Goal: Task Accomplishment & Management: Complete application form

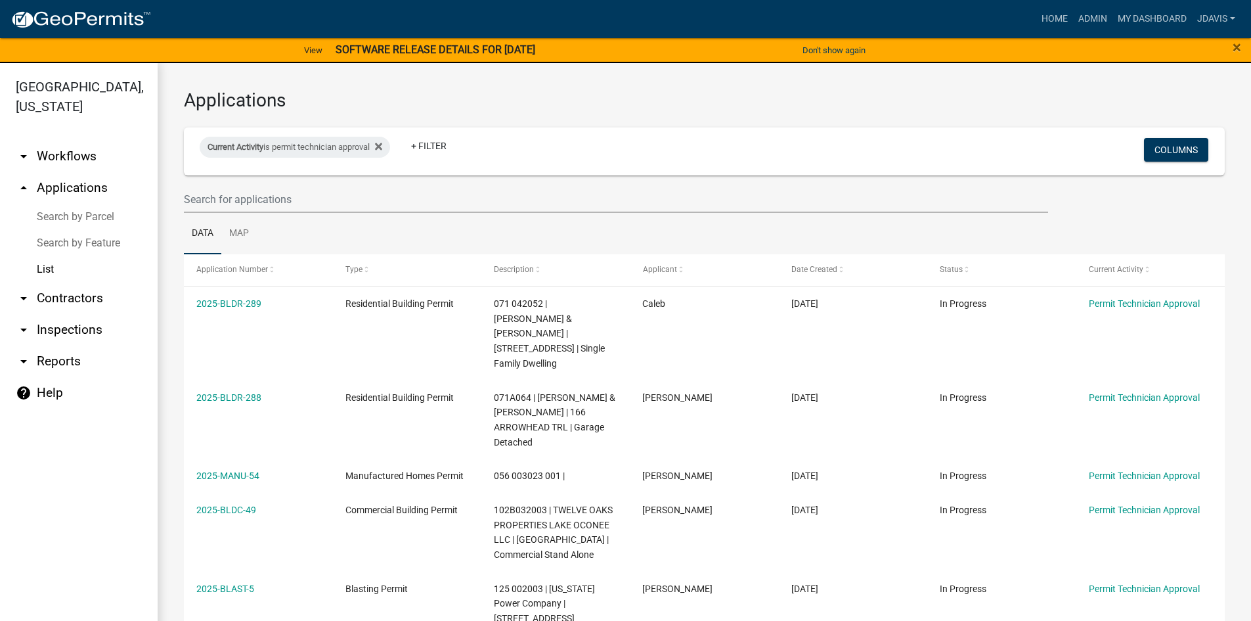
select select "2: 50"
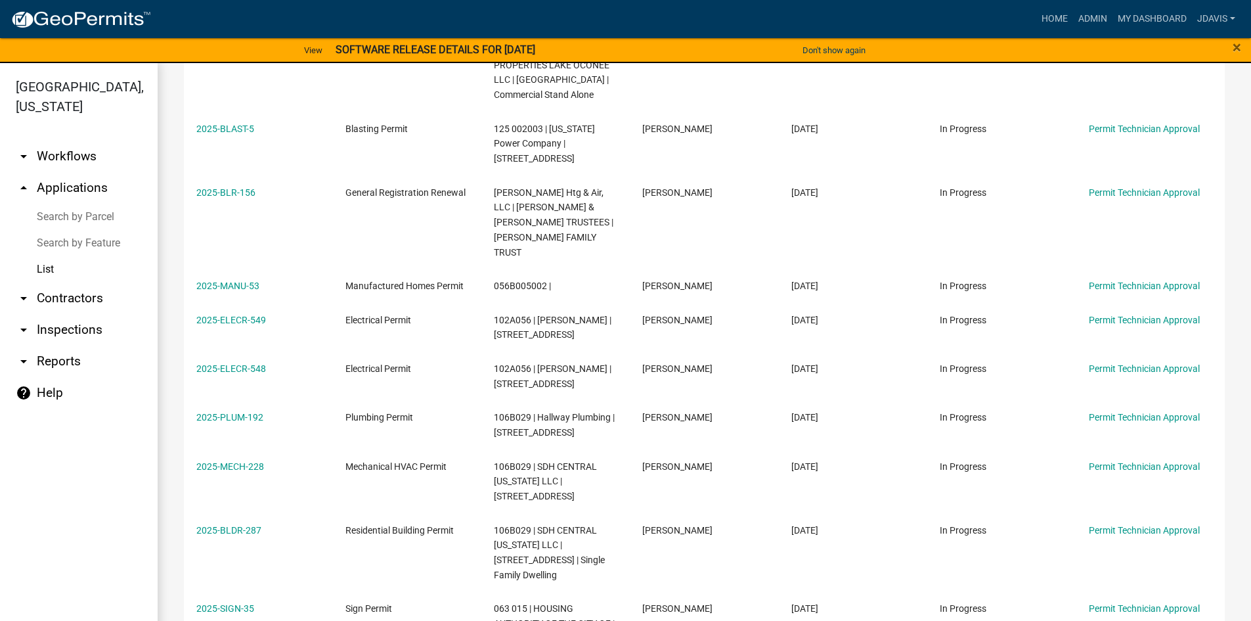
scroll to position [395, 0]
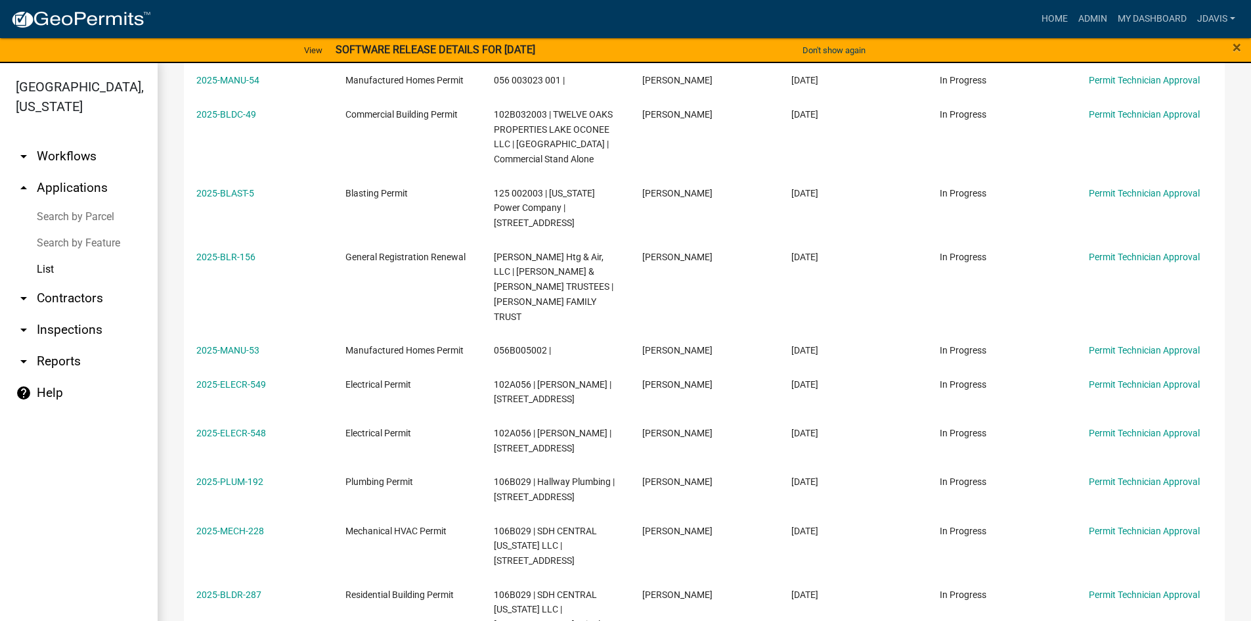
click at [94, 215] on link "Search by Parcel" at bounding box center [79, 217] width 158 height 26
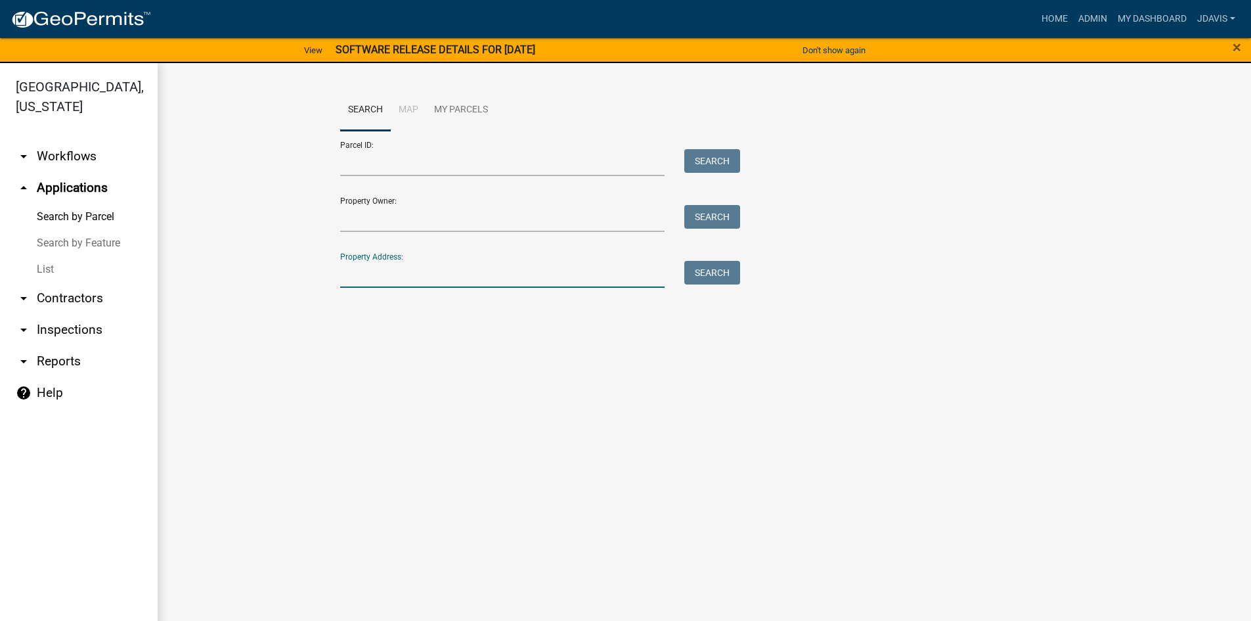
click at [407, 275] on input "Property Address:" at bounding box center [502, 274] width 325 height 27
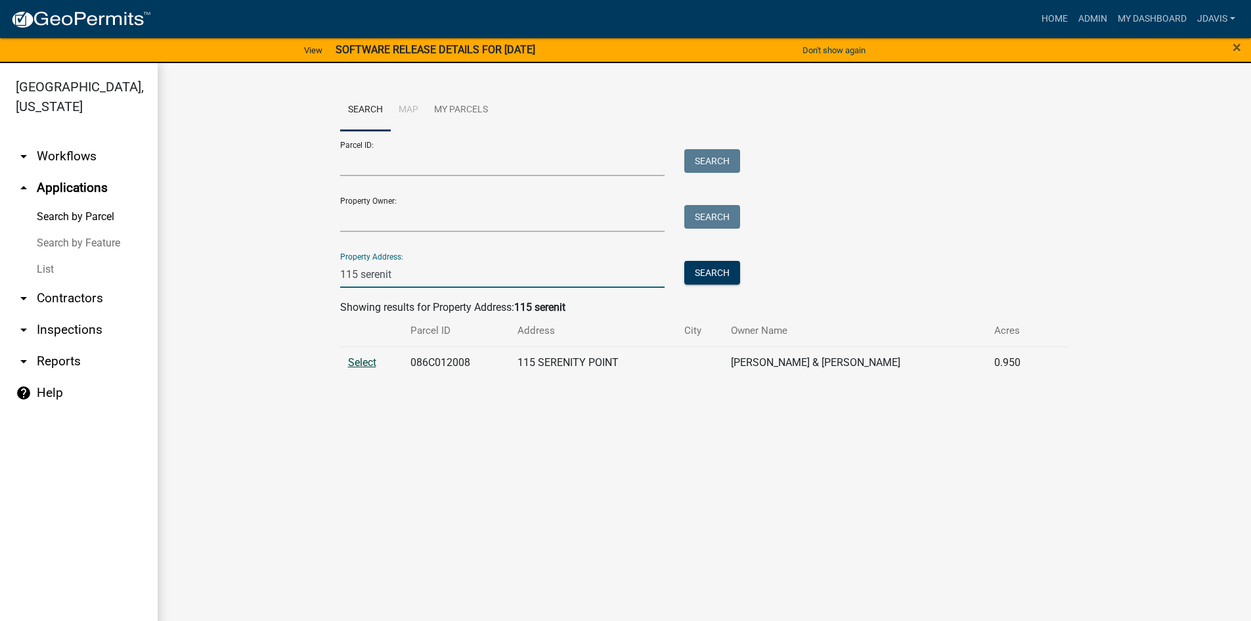
type input "115 serenit"
click at [357, 359] on span "Select" at bounding box center [362, 362] width 28 height 12
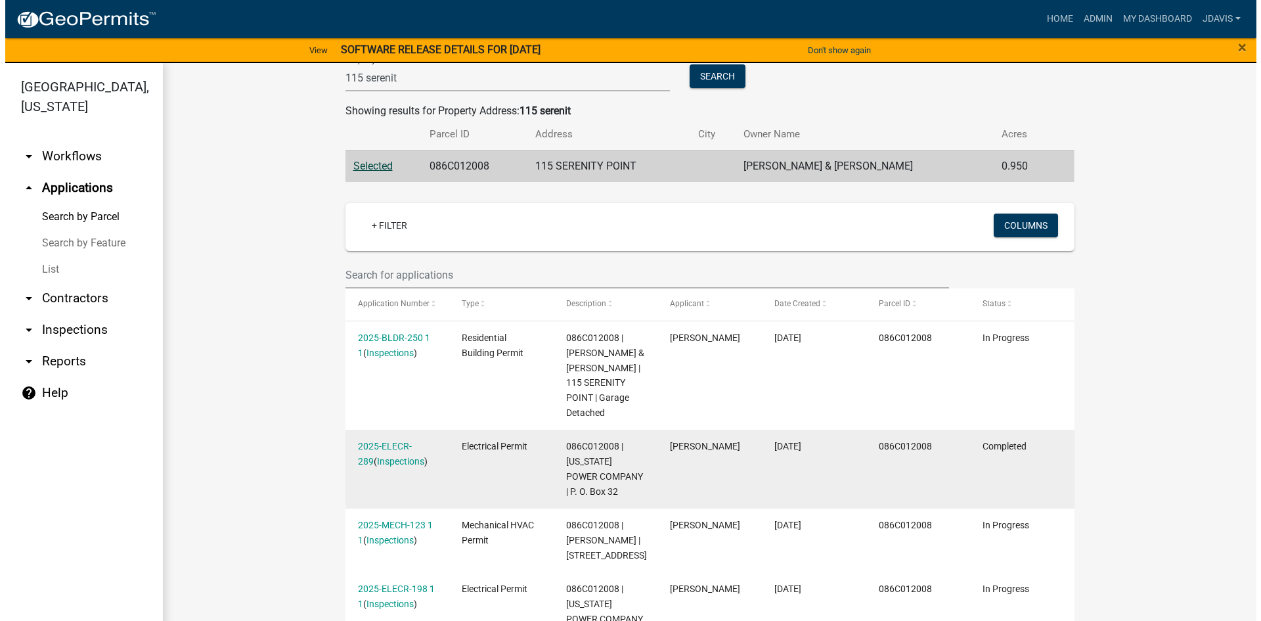
scroll to position [197, 0]
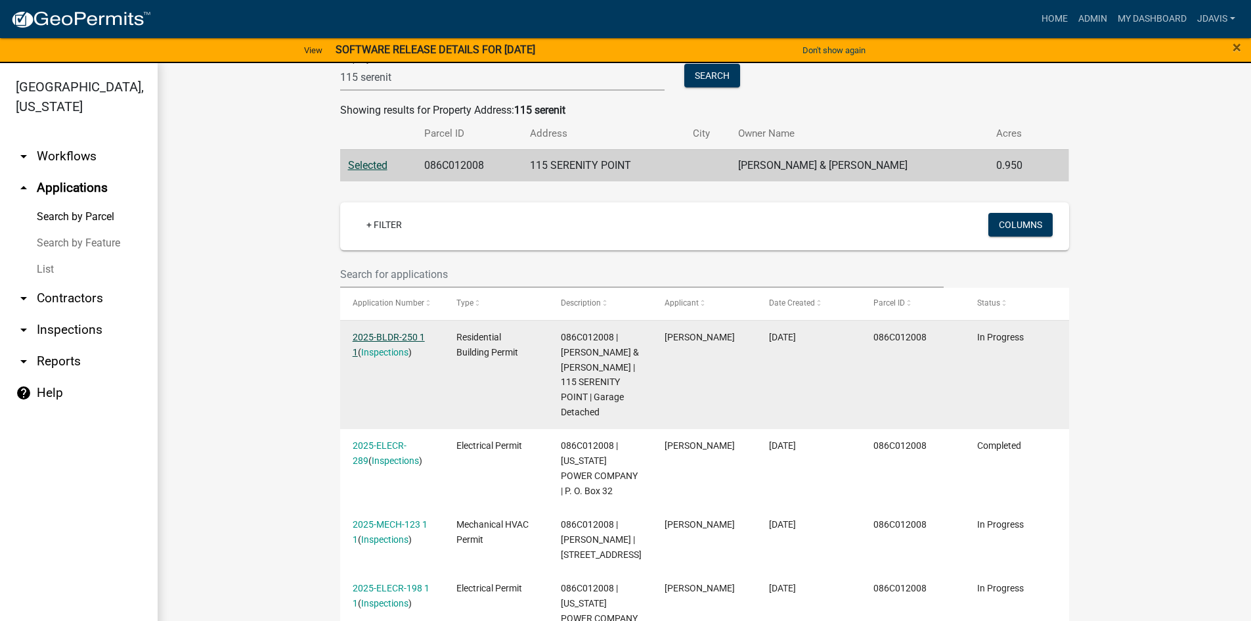
click at [378, 334] on link "2025-BLDR-250 1 1" at bounding box center [389, 345] width 72 height 26
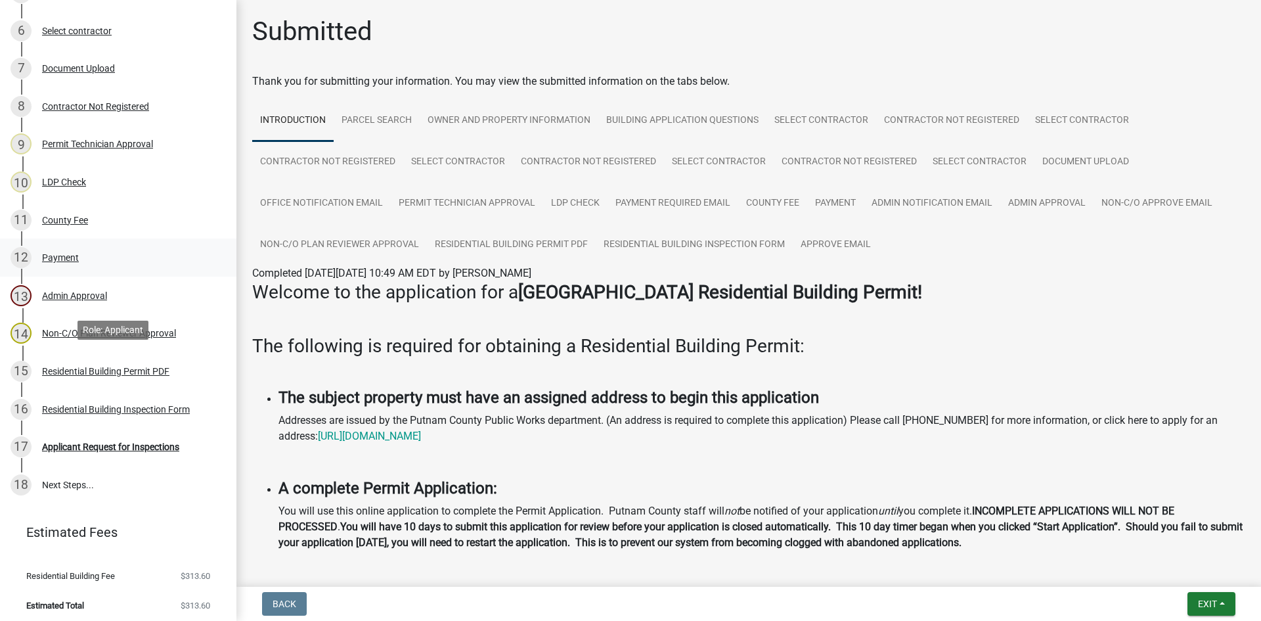
scroll to position [404, 0]
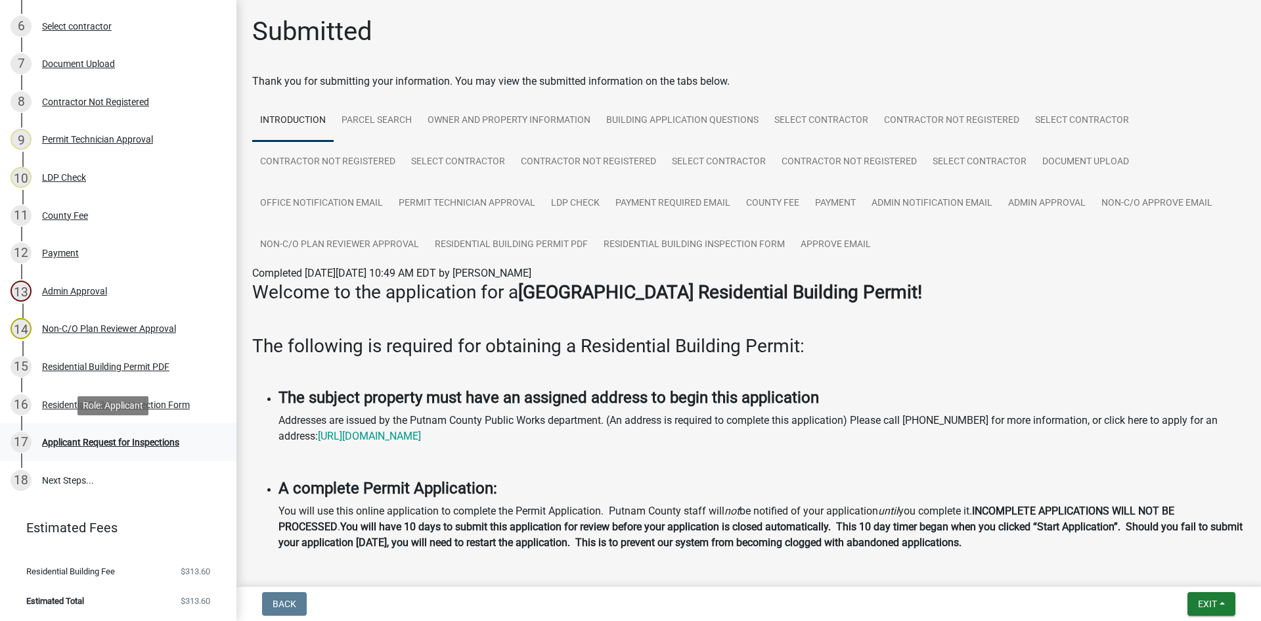
click at [114, 443] on div "Applicant Request for Inspections" at bounding box center [110, 441] width 137 height 9
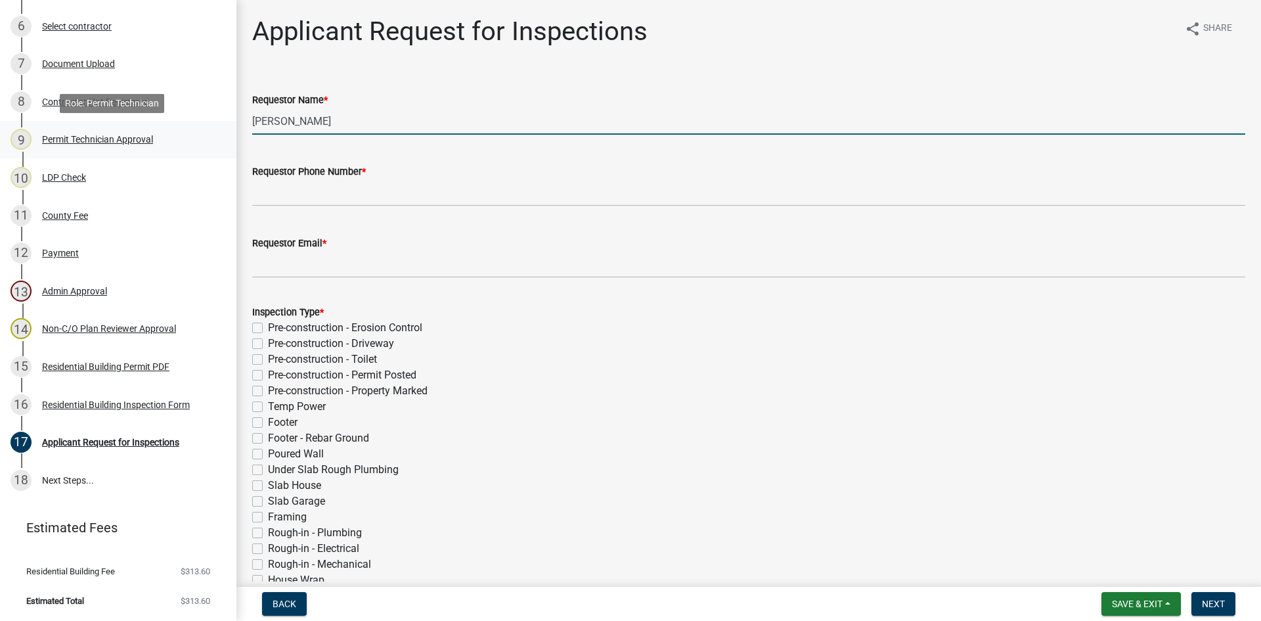
drag, startPoint x: 356, startPoint y: 118, endPoint x: 164, endPoint y: 139, distance: 193.6
click at [173, 138] on div "Residential Building Permit 2025-BLDR-250 View Summary Notes Show emails 1 Intr…" at bounding box center [630, 310] width 1261 height 621
type input "[PERSON_NAME]"
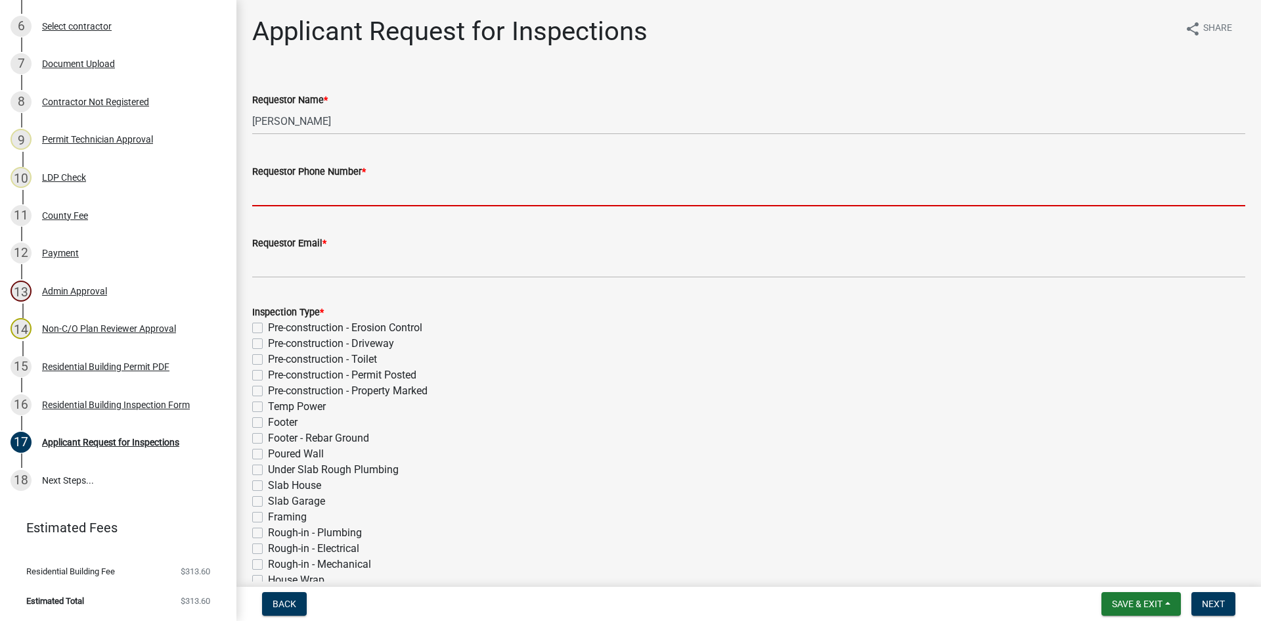
click at [349, 179] on input "Requestor Phone Number *" at bounding box center [748, 192] width 993 height 27
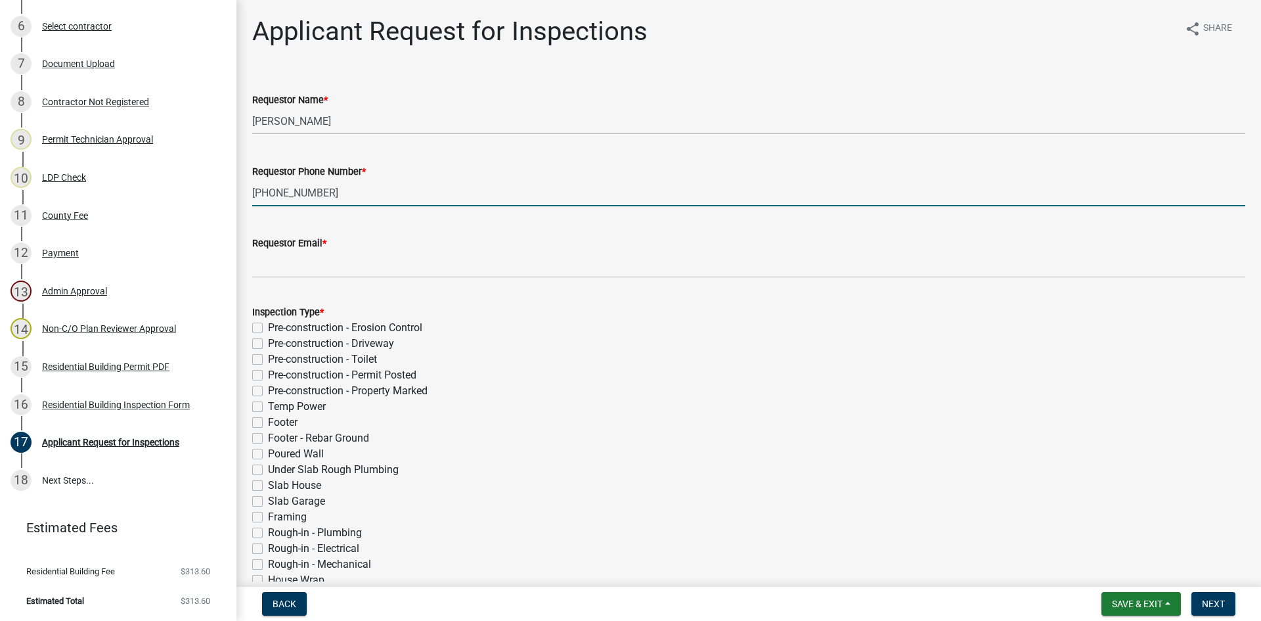
type input "[PHONE_NUMBER]"
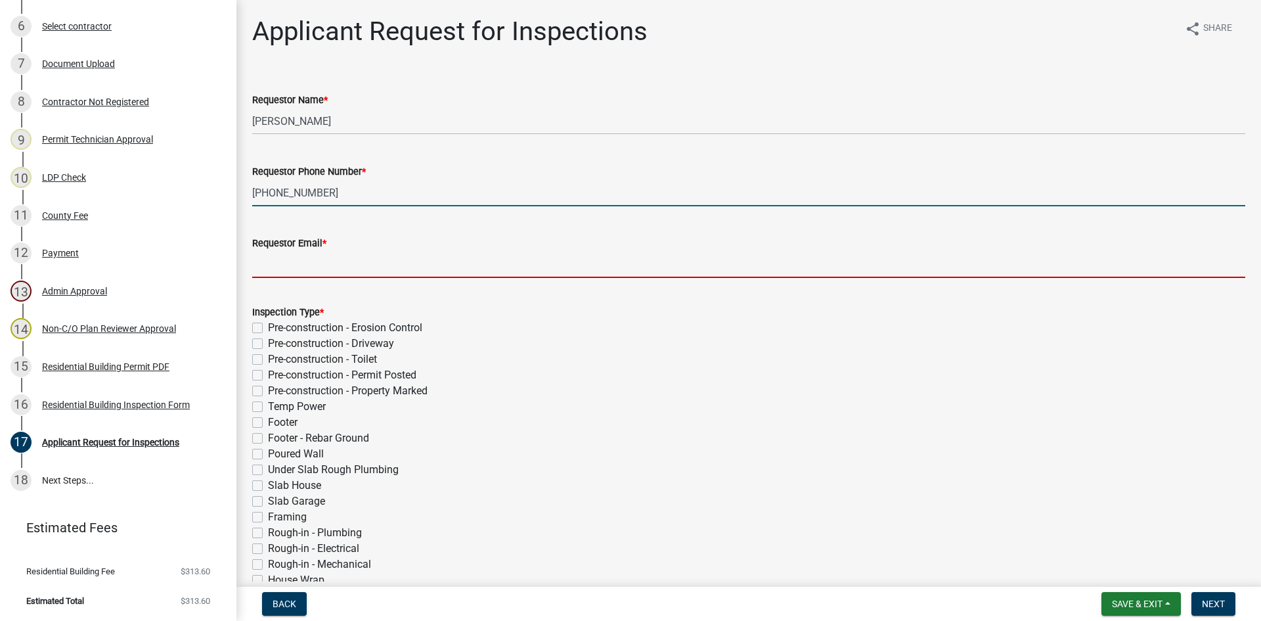
click at [320, 268] on input "Requestor Email *" at bounding box center [748, 264] width 993 height 27
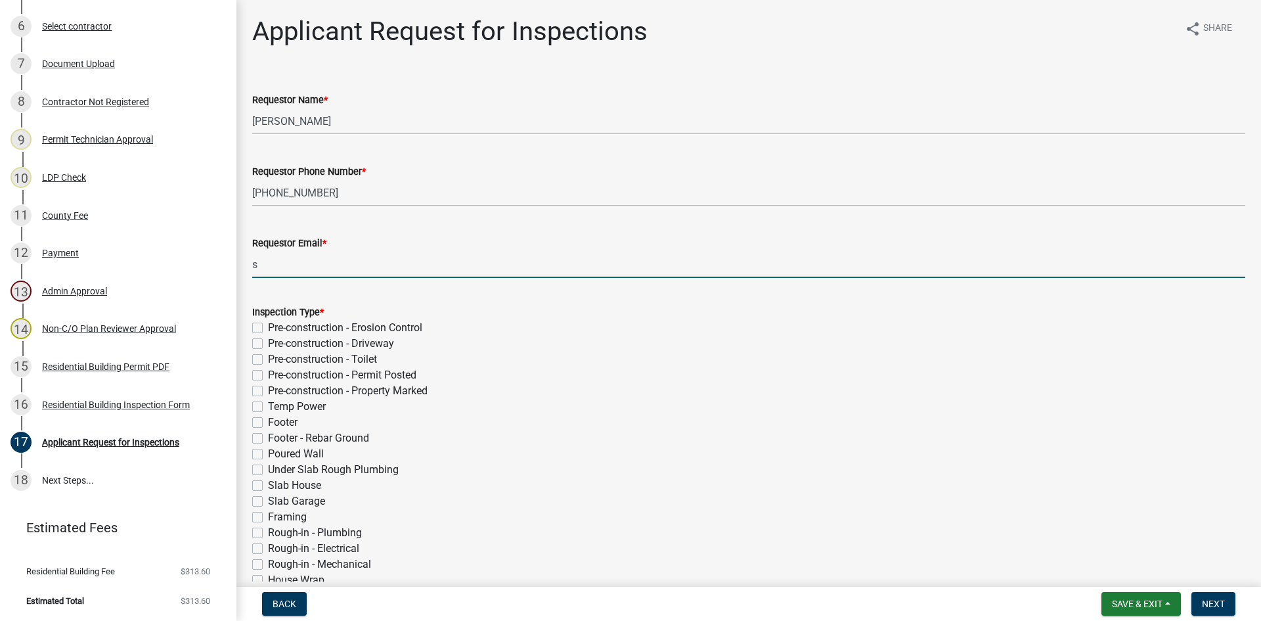
type input "[EMAIL_ADDRESS][DOMAIN_NAME]"
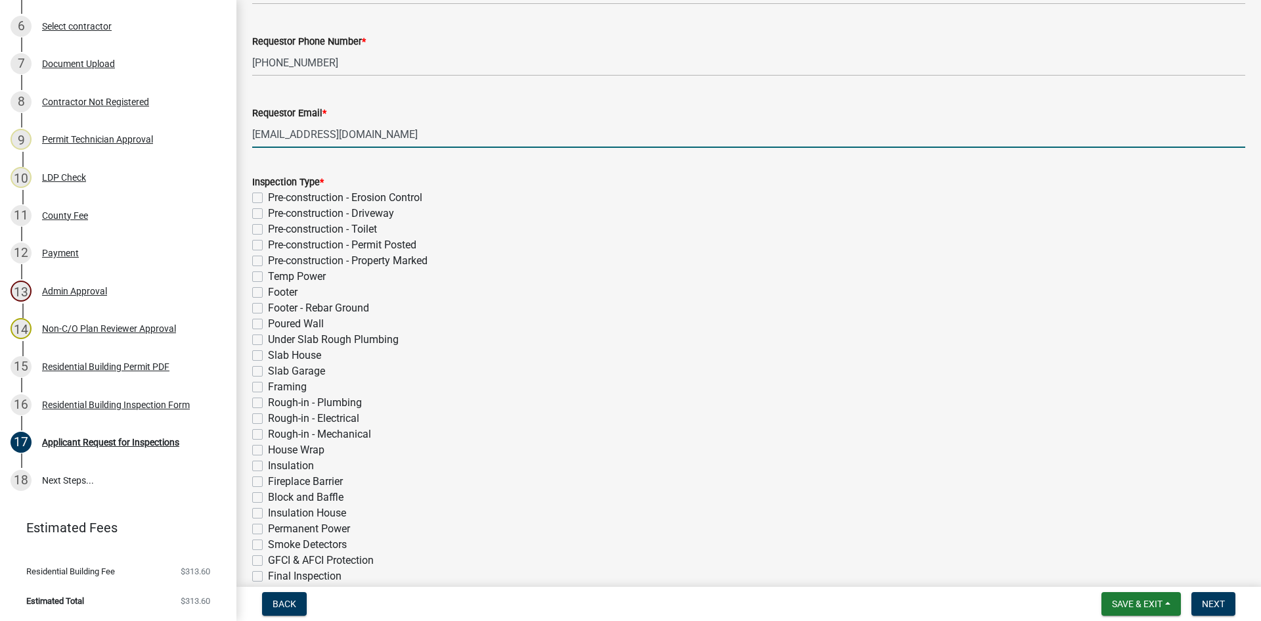
scroll to position [131, 0]
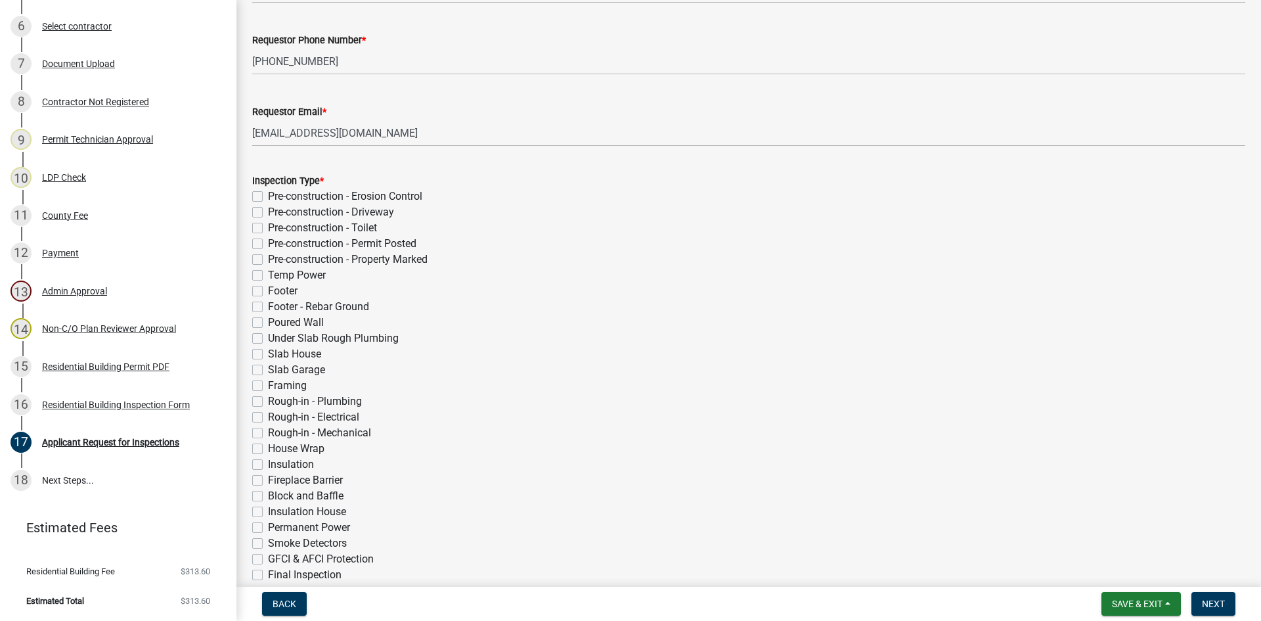
click at [268, 370] on label "Slab Garage" at bounding box center [296, 370] width 57 height 16
click at [268, 370] on input "Slab Garage" at bounding box center [272, 366] width 9 height 9
checkbox input "true"
checkbox input "false"
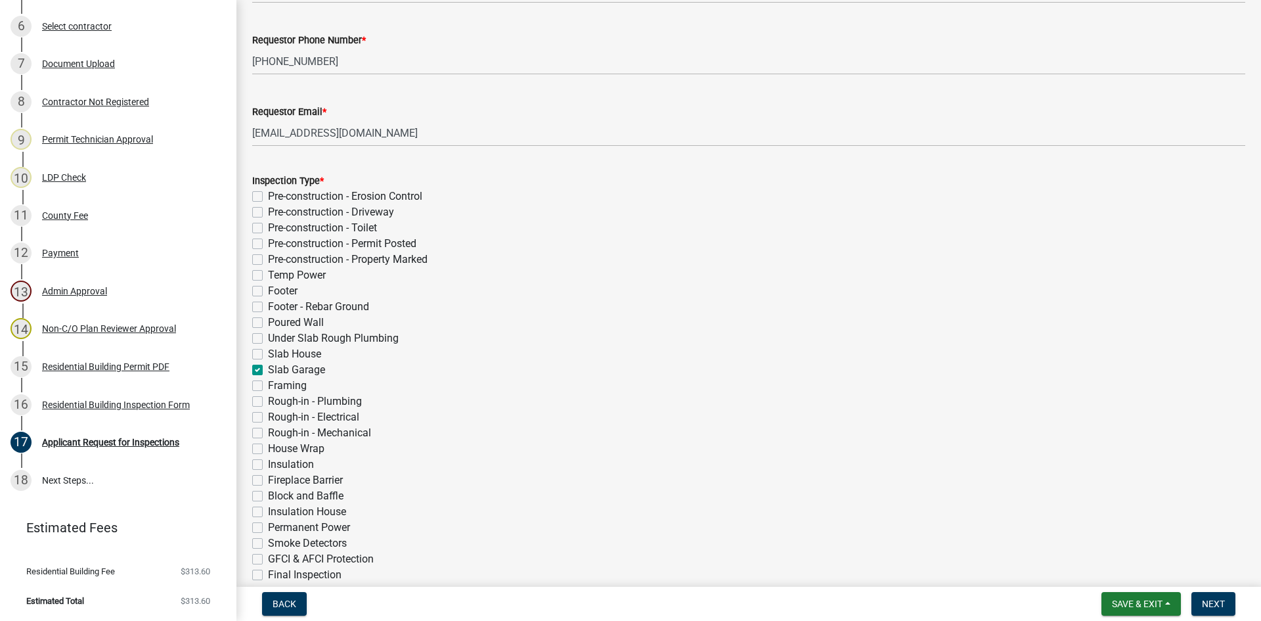
checkbox input "false"
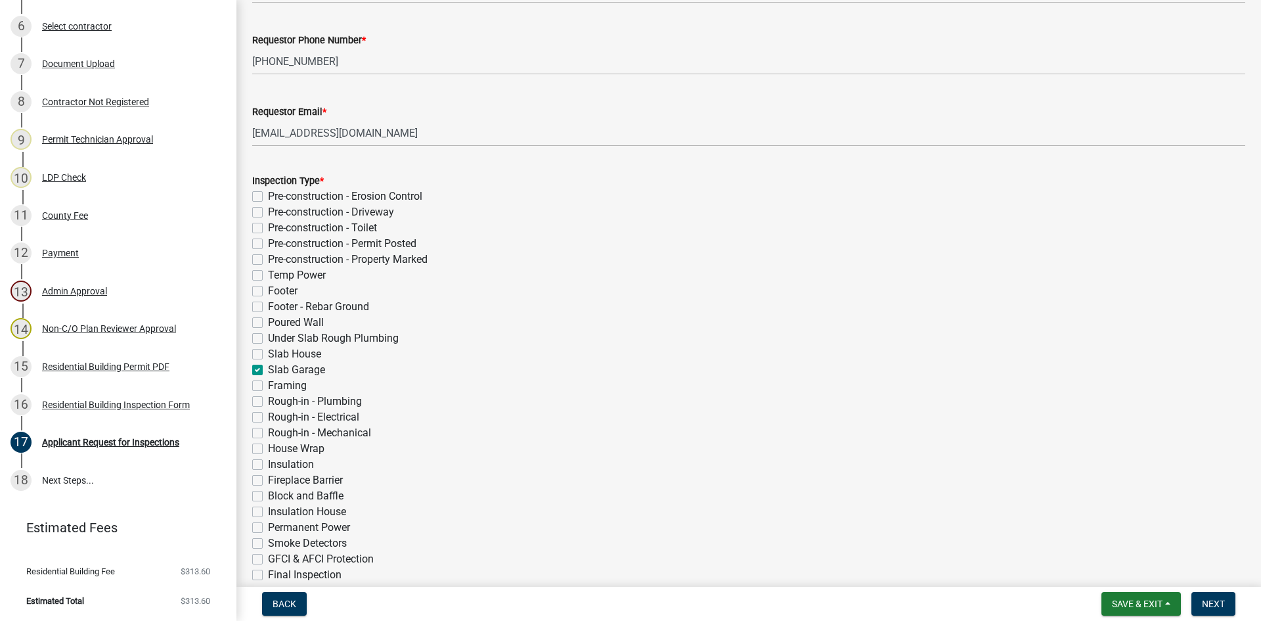
checkbox input "false"
checkbox input "true"
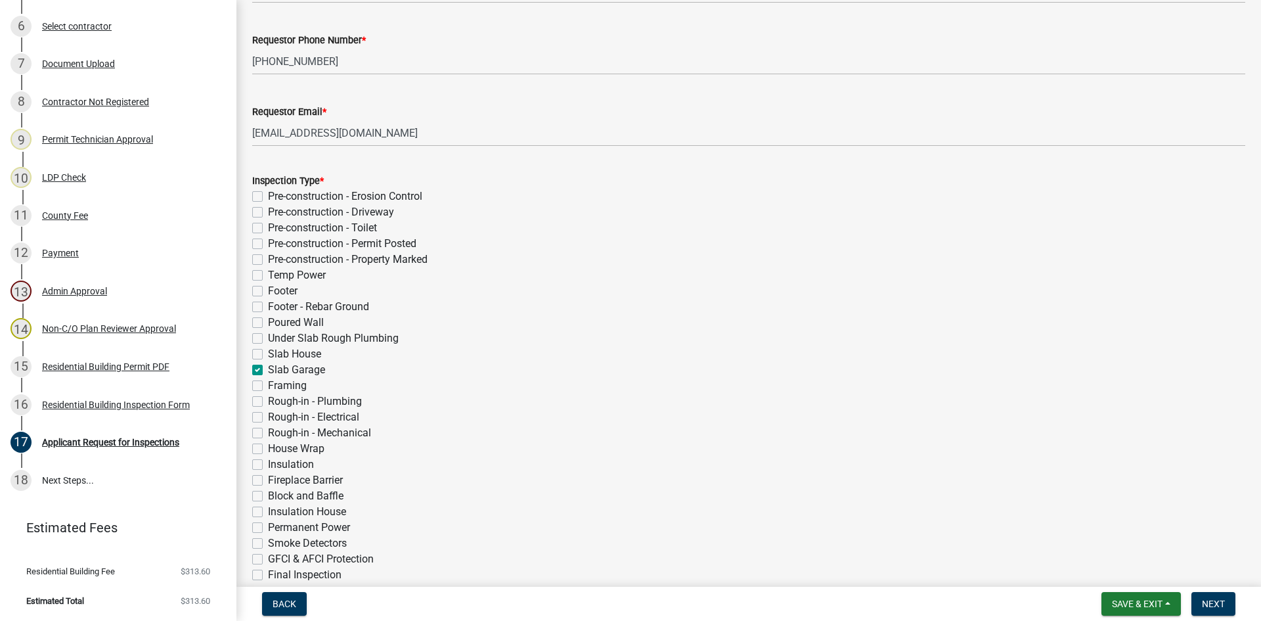
checkbox input "false"
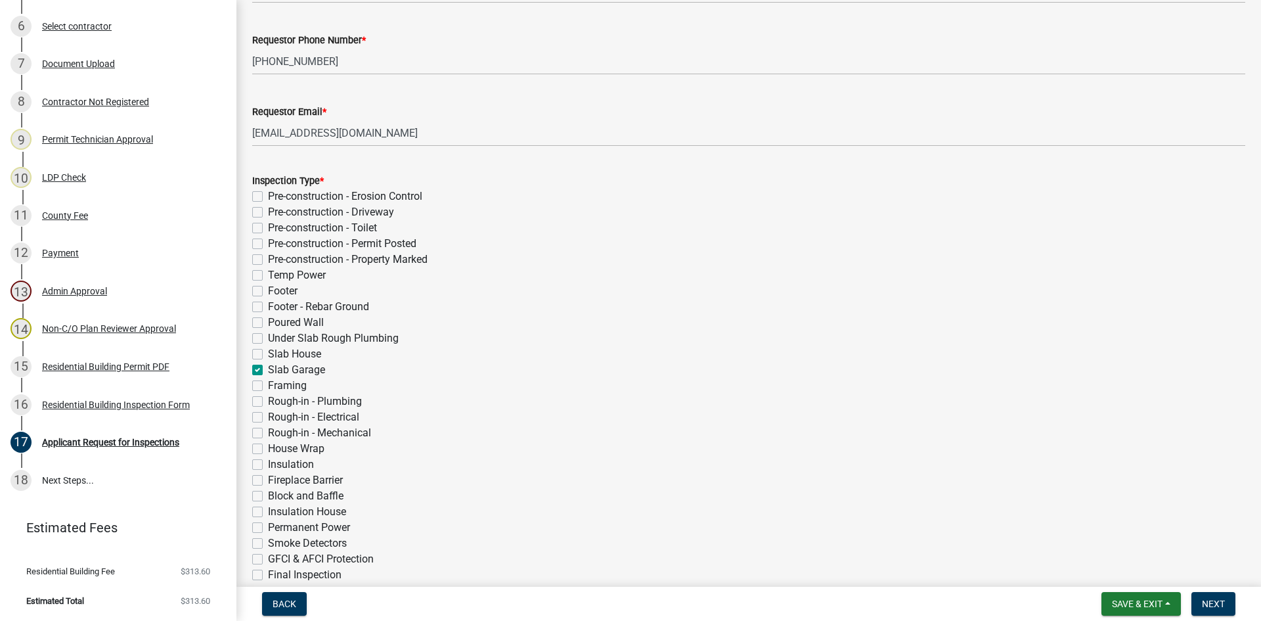
checkbox input "false"
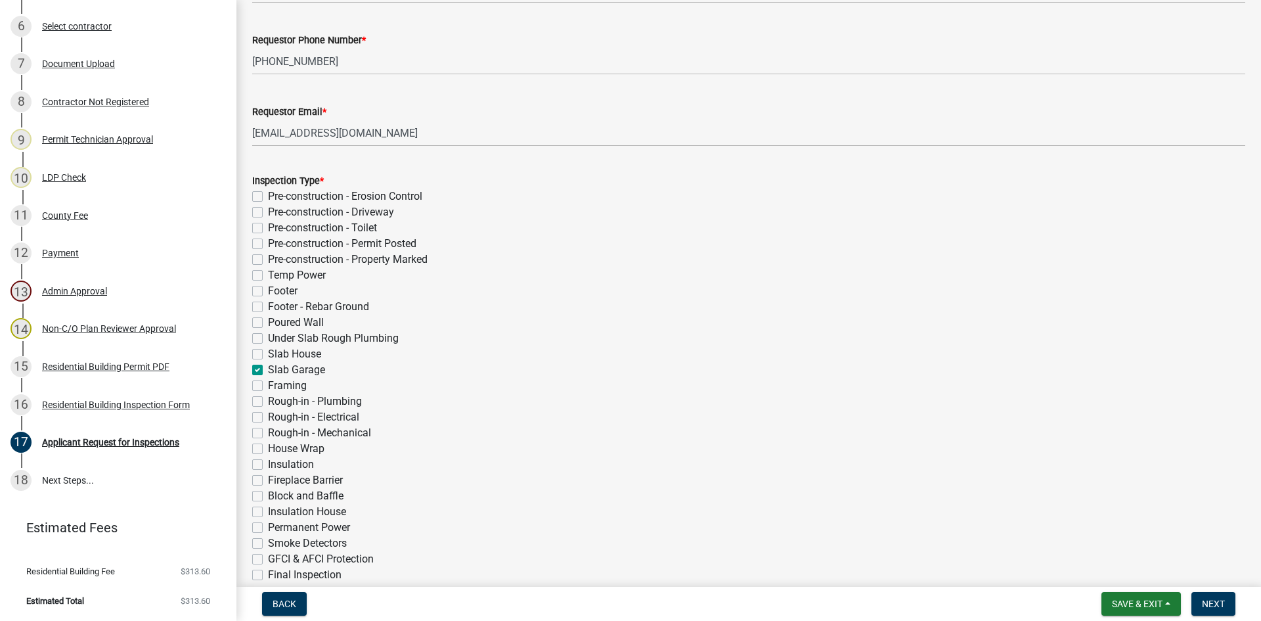
checkbox input "false"
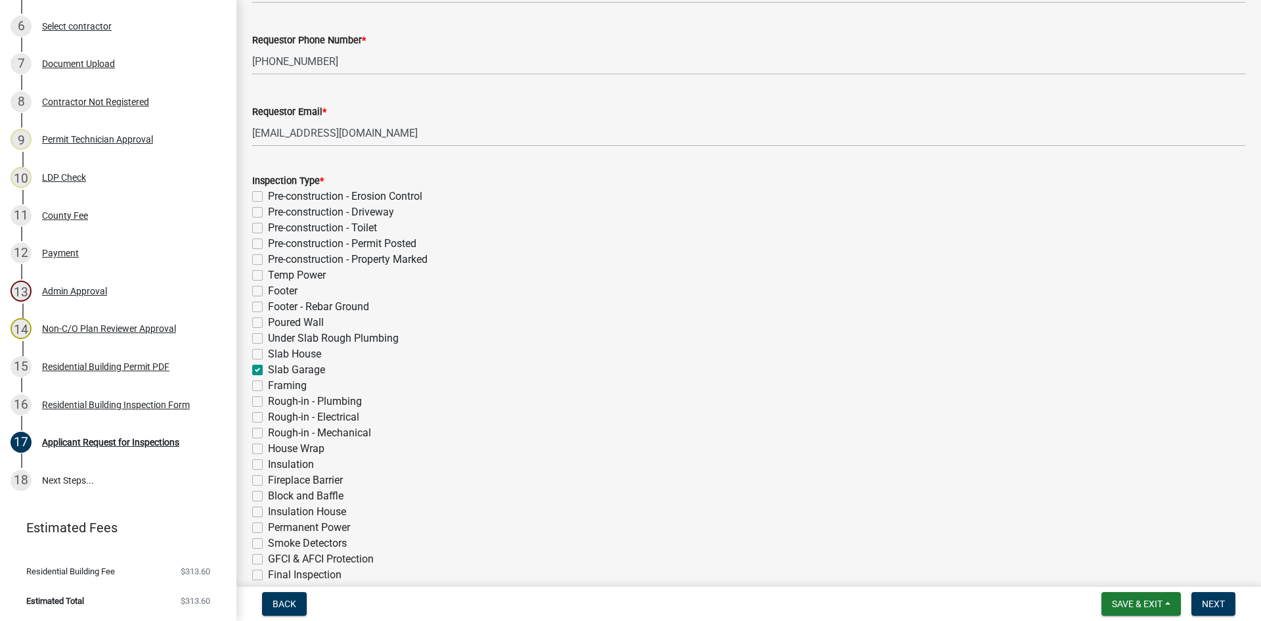
checkbox input "false"
click at [268, 384] on label "Framing" at bounding box center [287, 386] width 39 height 16
click at [268, 384] on input "Framing" at bounding box center [272, 382] width 9 height 9
checkbox input "true"
checkbox input "false"
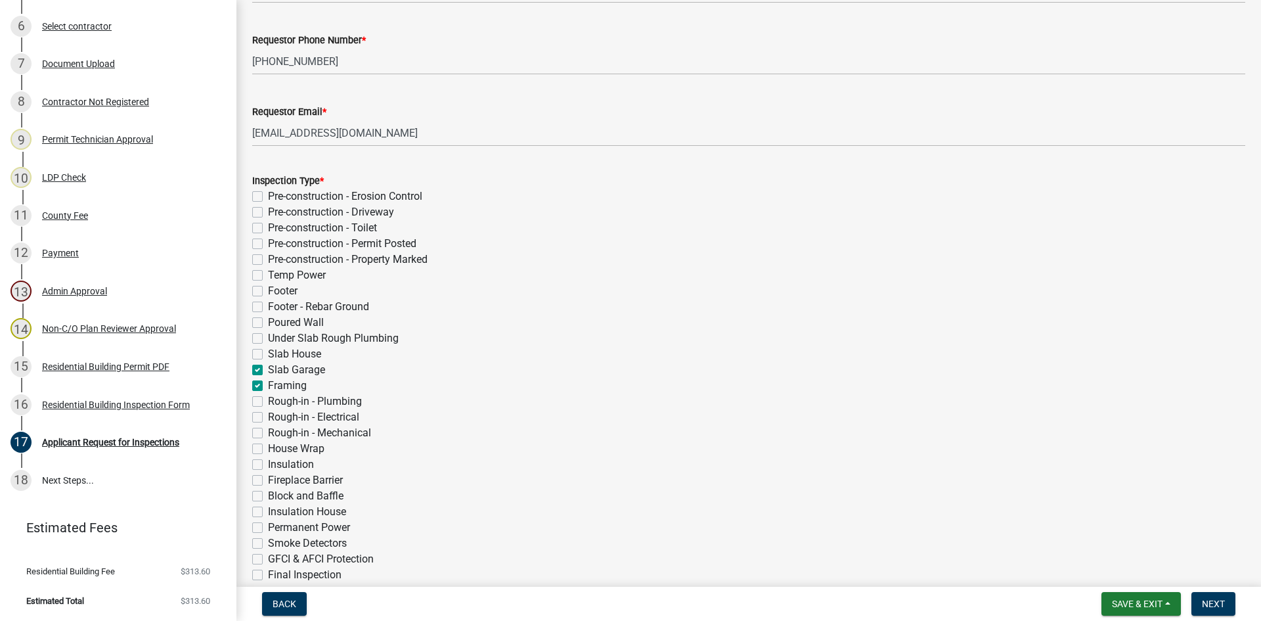
checkbox input "false"
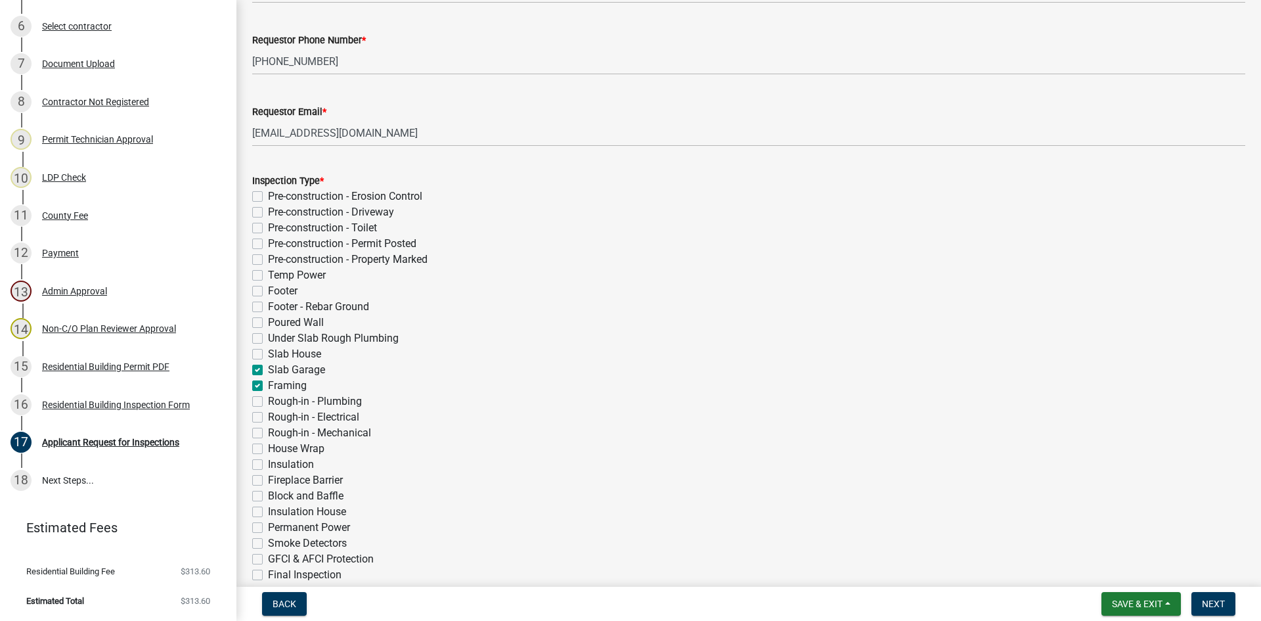
checkbox input "false"
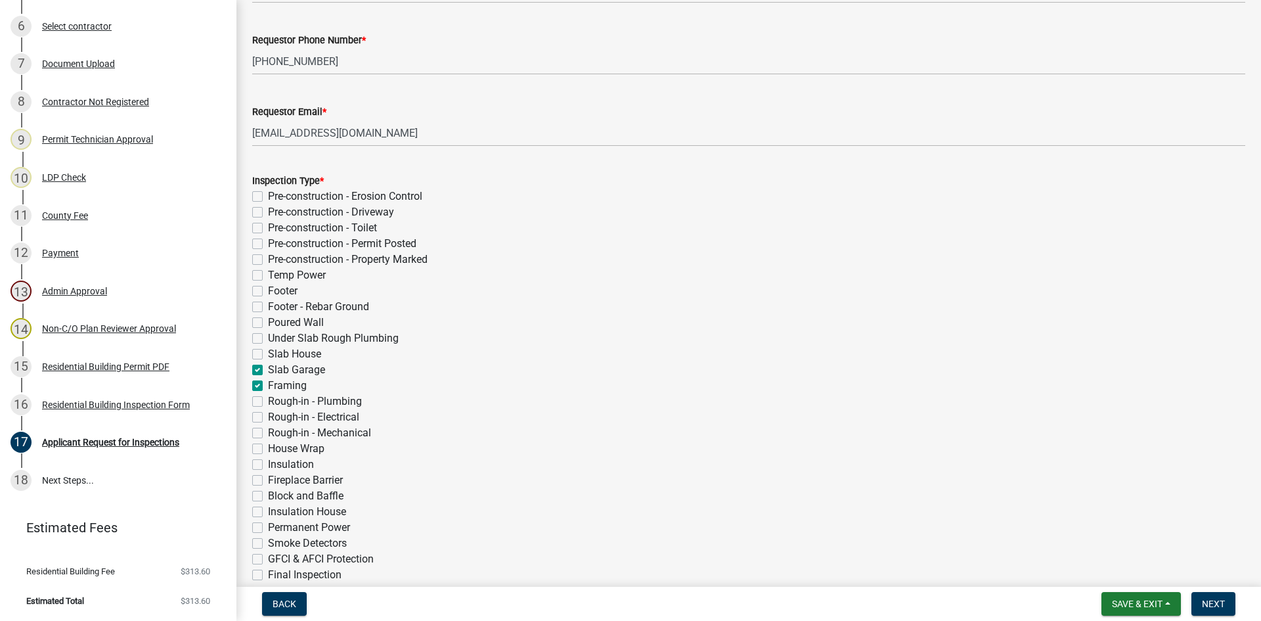
checkbox input "true"
checkbox input "false"
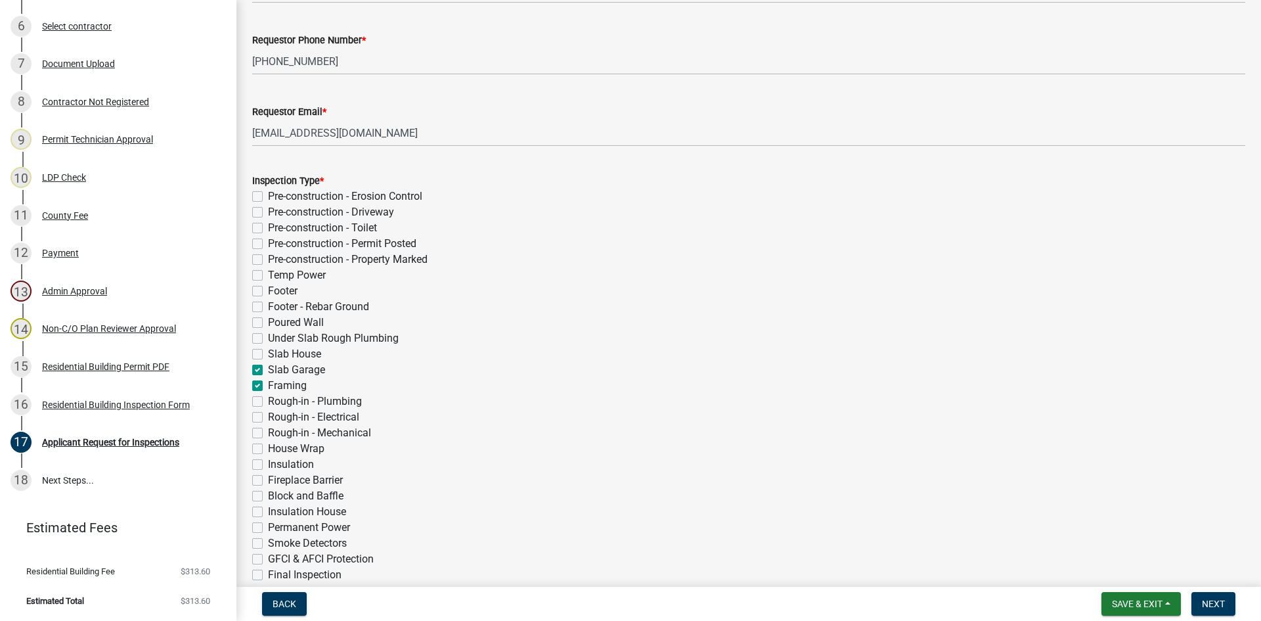
checkbox input "false"
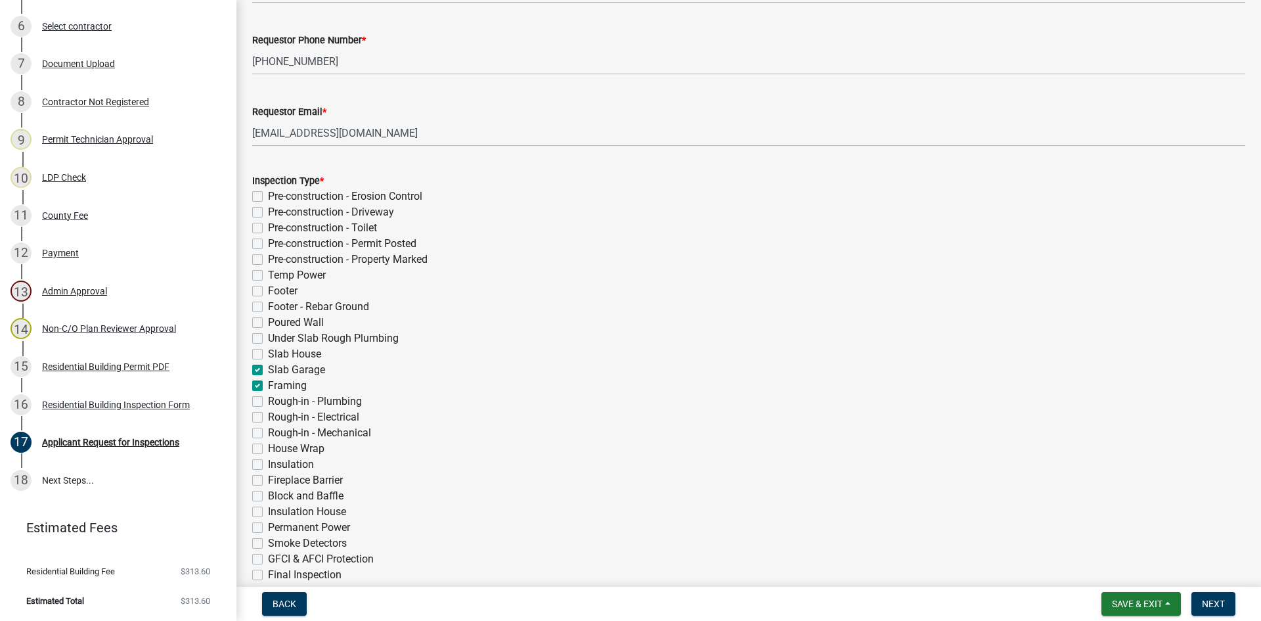
checkbox input "false"
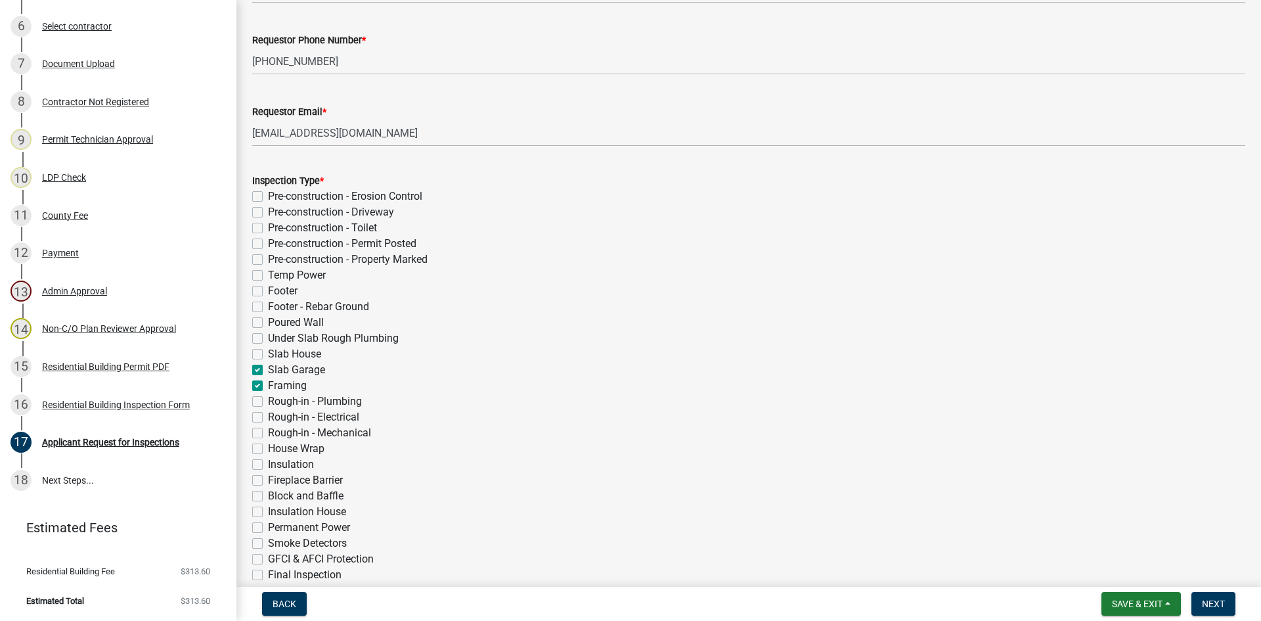
checkbox input "false"
click at [268, 196] on label "Pre-construction - Erosion Control" at bounding box center [345, 196] width 154 height 16
click at [268, 196] on input "Pre-construction - Erosion Control" at bounding box center [272, 192] width 9 height 9
checkbox input "true"
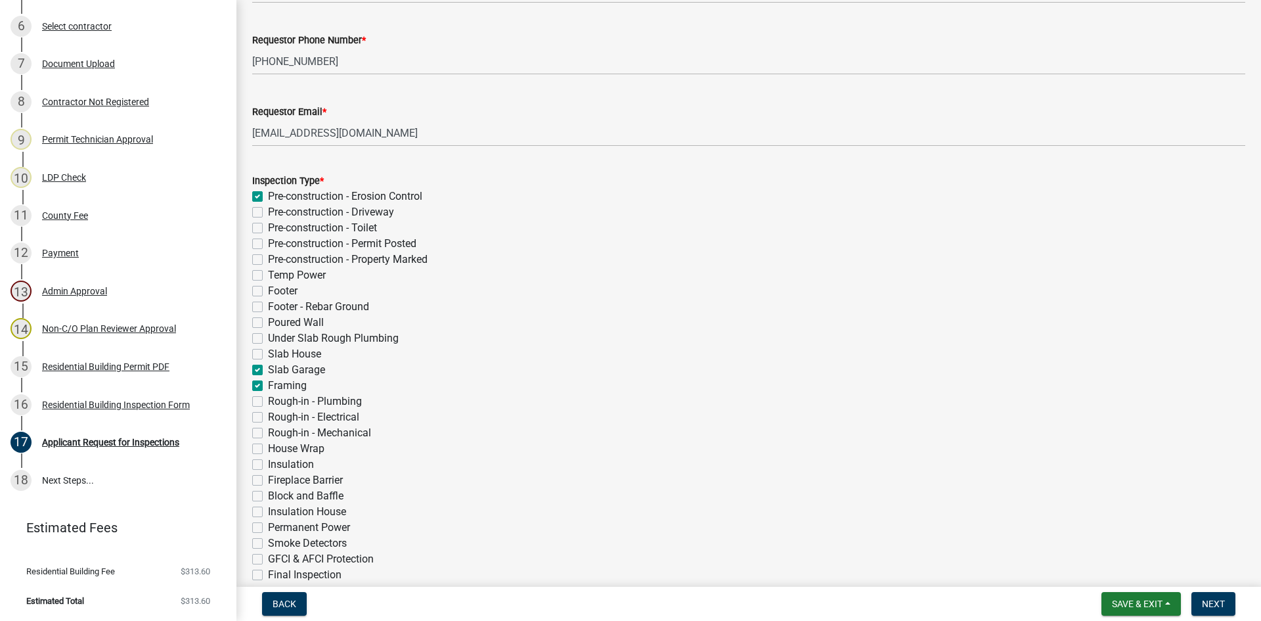
checkbox input "false"
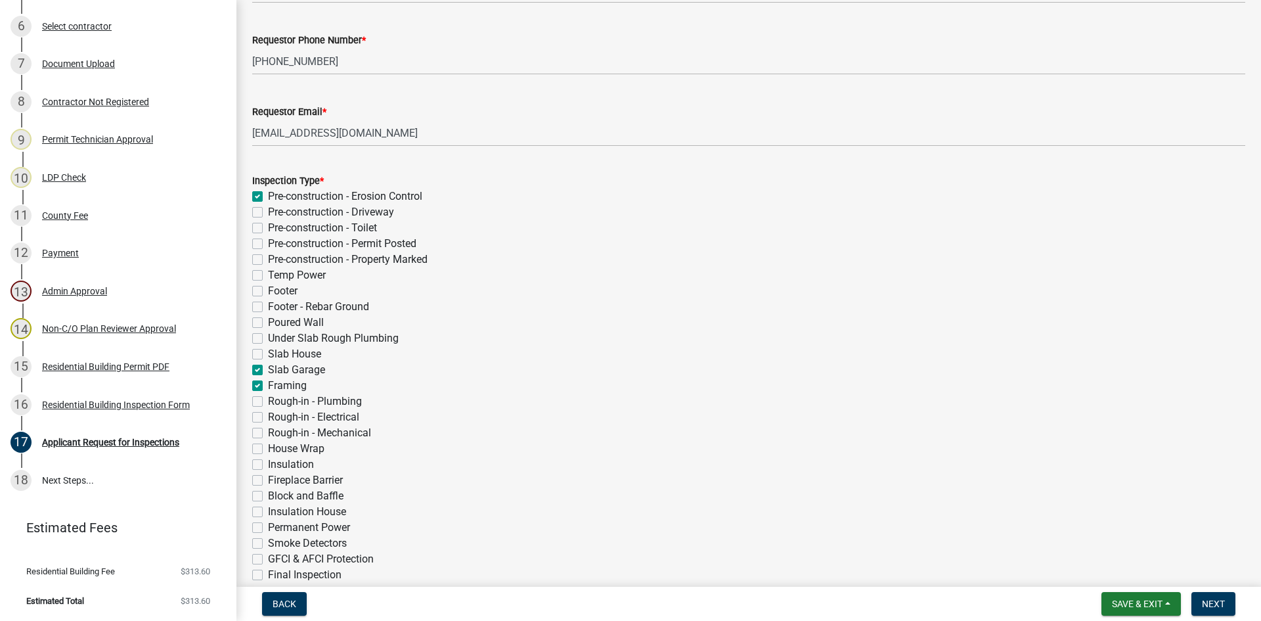
checkbox input "false"
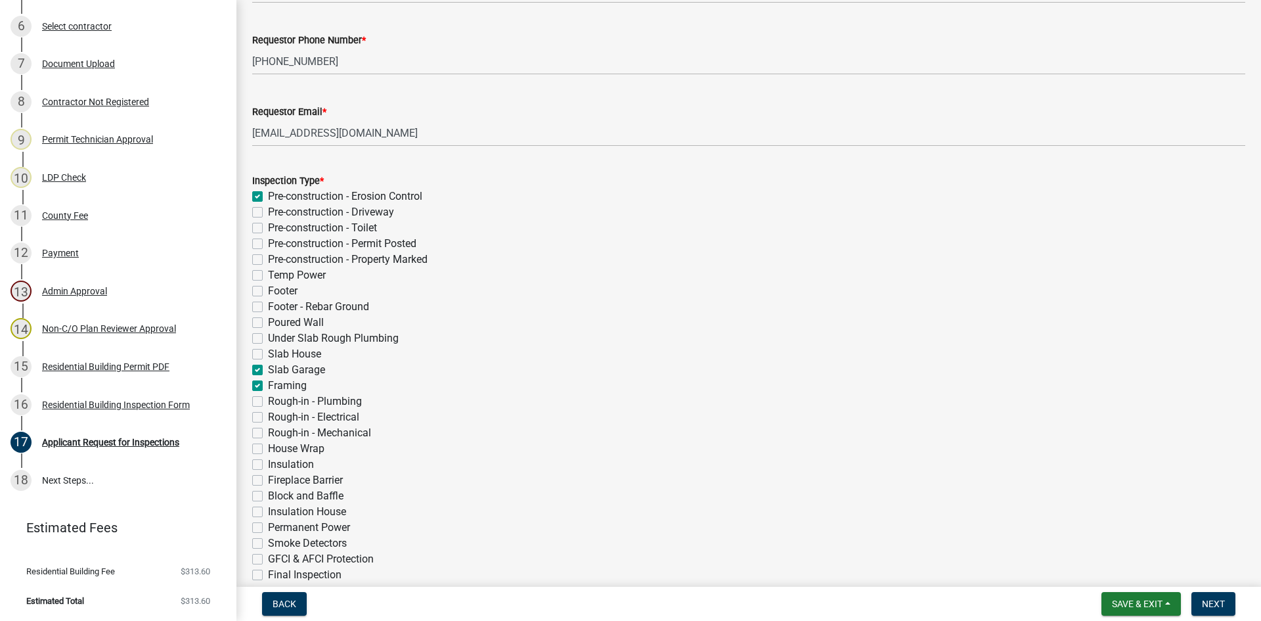
checkbox input "true"
checkbox input "false"
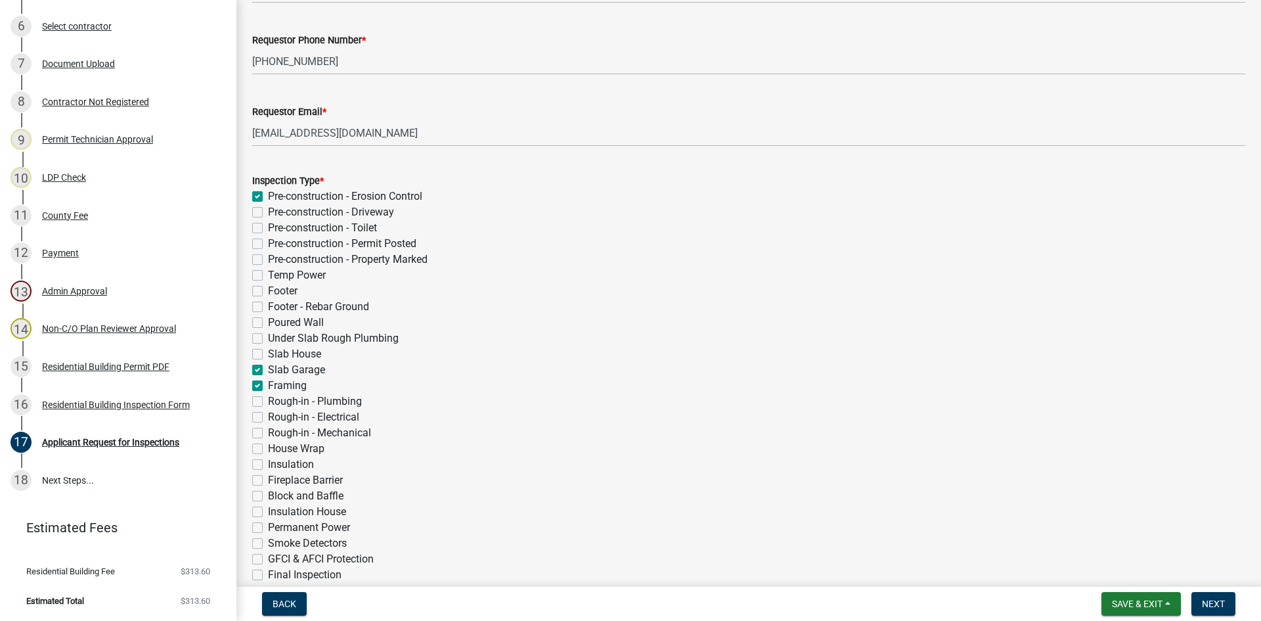
checkbox input "false"
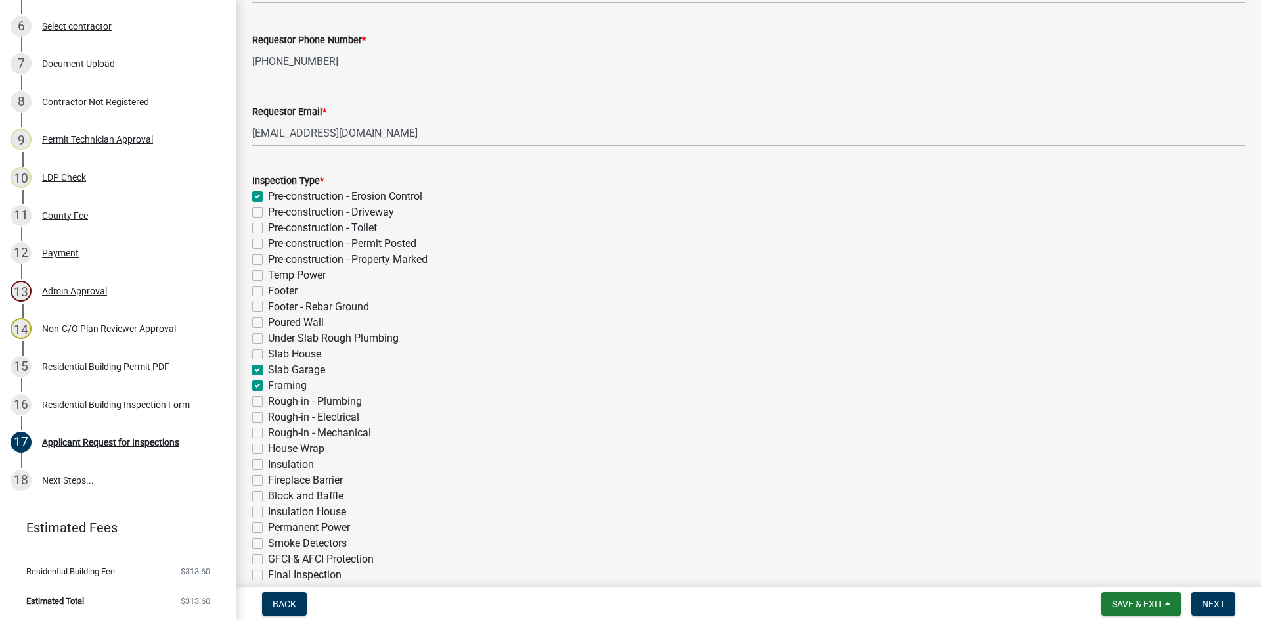
checkbox input "false"
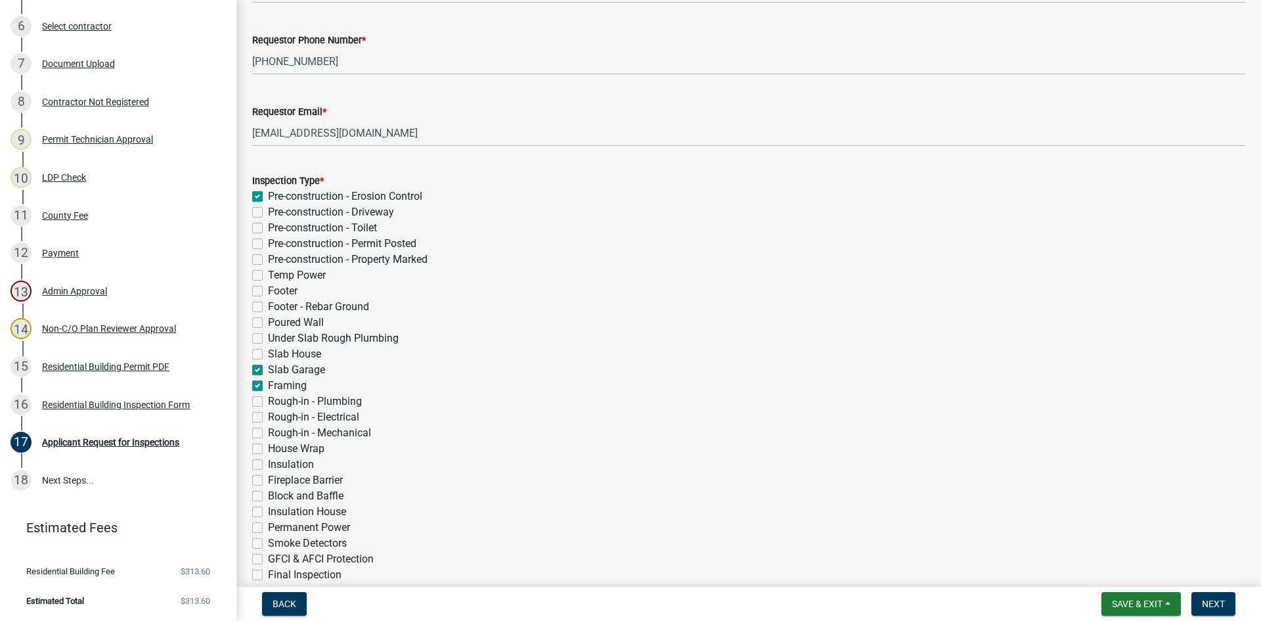
checkbox input "false"
click at [268, 210] on label "Pre-construction - Driveway" at bounding box center [331, 212] width 126 height 16
click at [268, 210] on input "Pre-construction - Driveway" at bounding box center [272, 208] width 9 height 9
checkbox input "true"
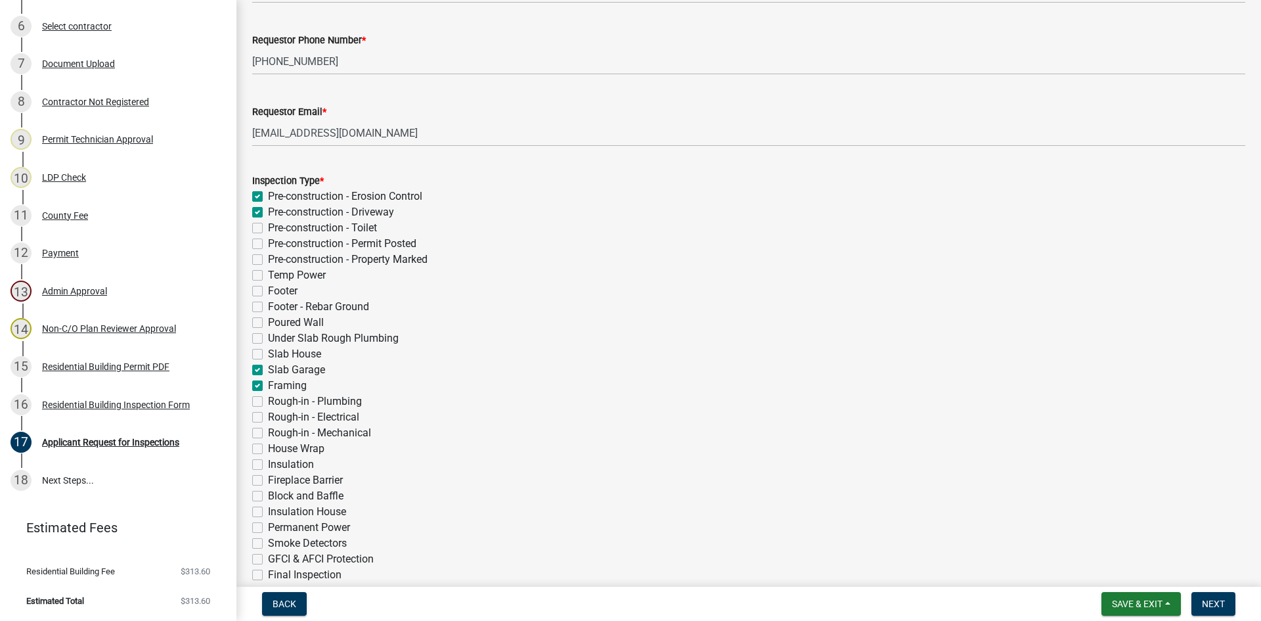
checkbox input "true"
checkbox input "false"
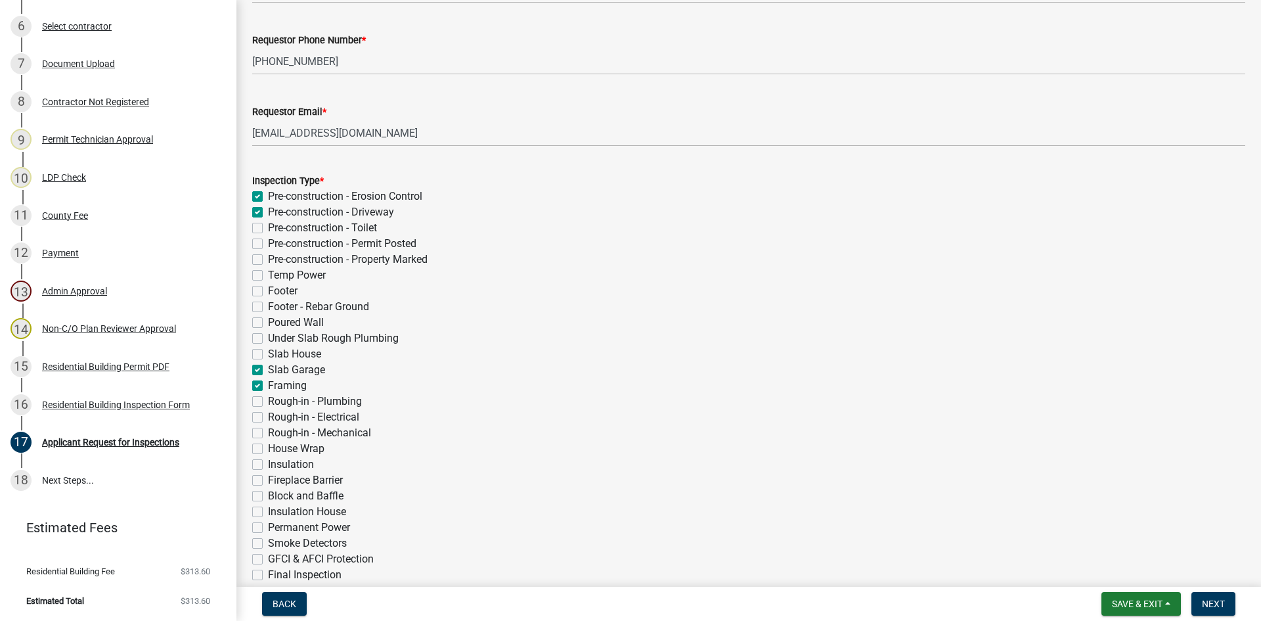
checkbox input "false"
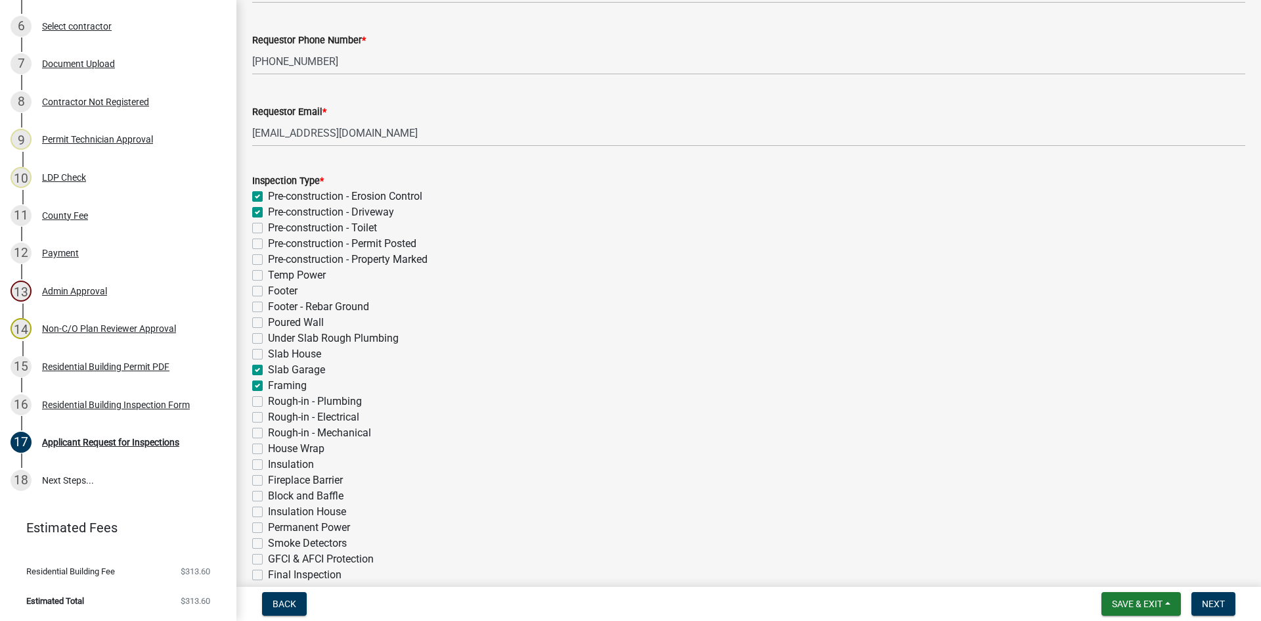
checkbox input "false"
checkbox input "true"
checkbox input "false"
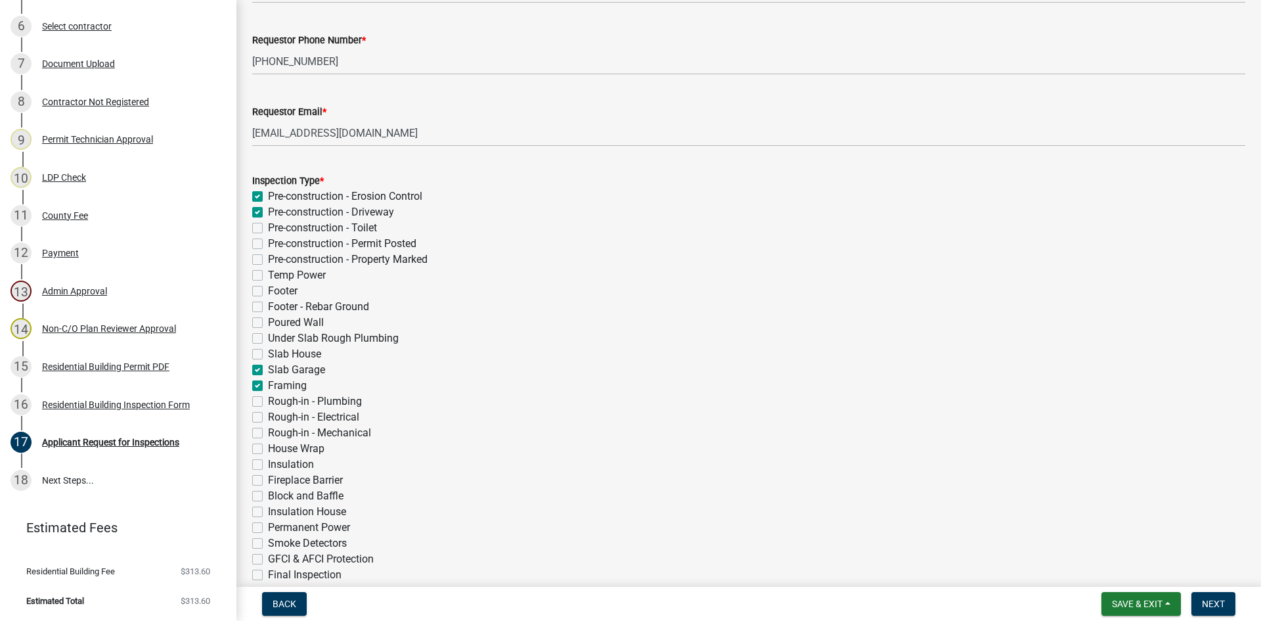
checkbox input "false"
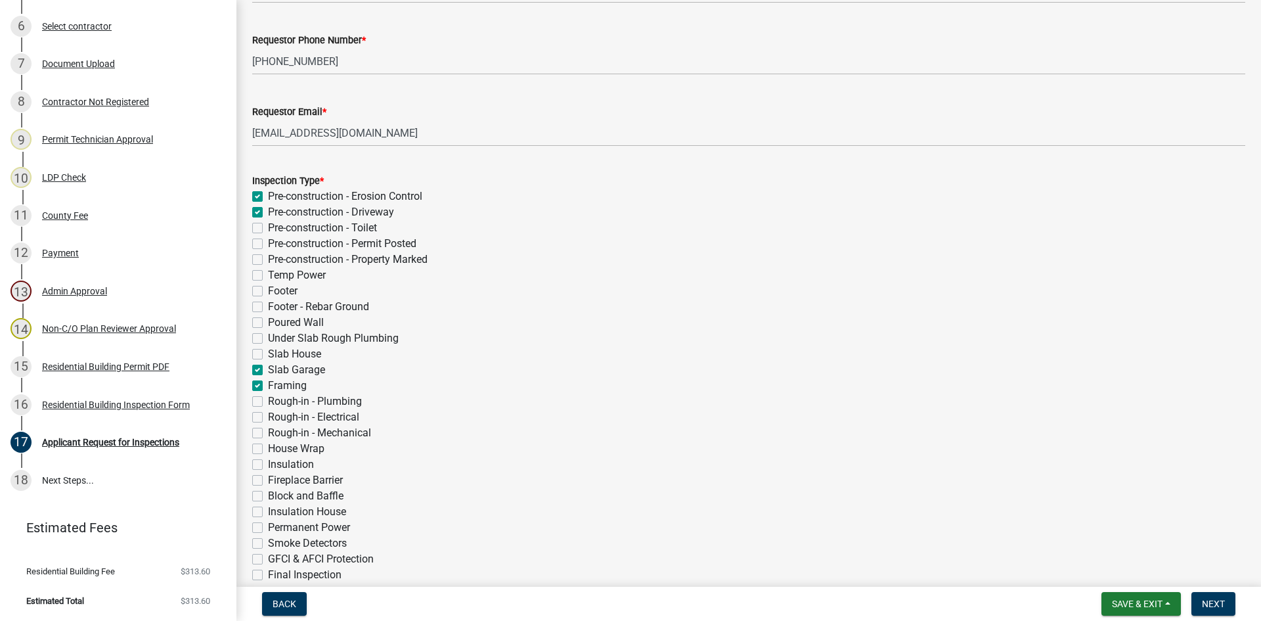
checkbox input "false"
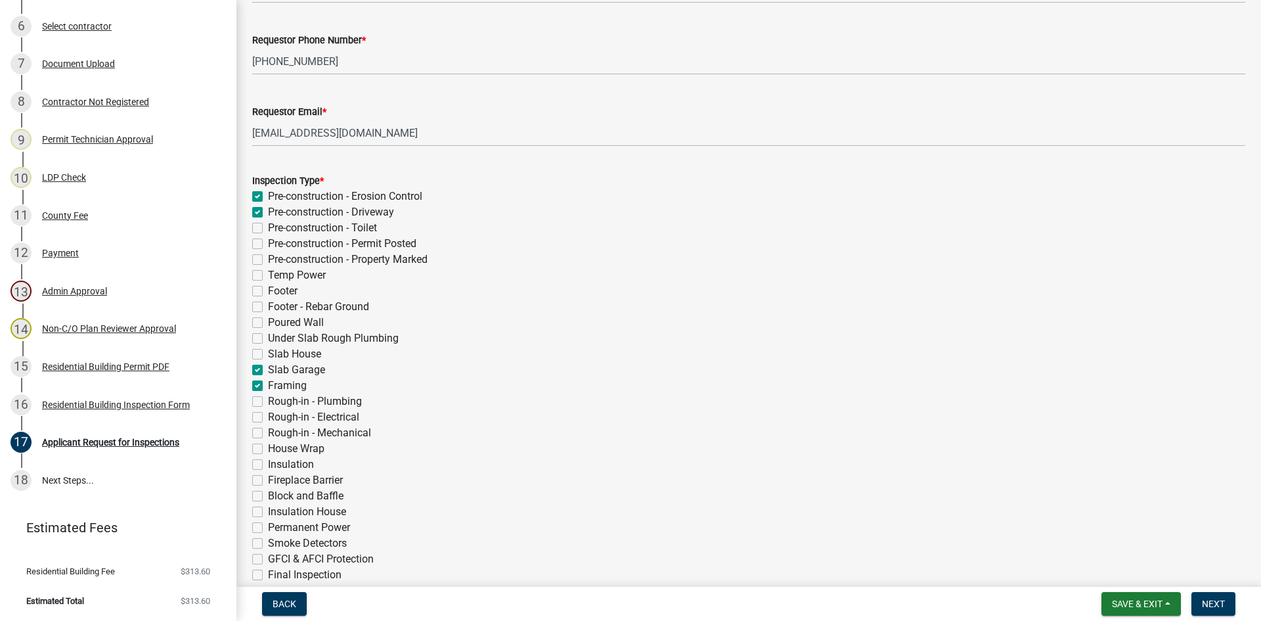
checkbox input "false"
click at [268, 227] on label "Pre-construction - Toilet" at bounding box center [322, 228] width 109 height 16
click at [268, 227] on input "Pre-construction - Toilet" at bounding box center [272, 224] width 9 height 9
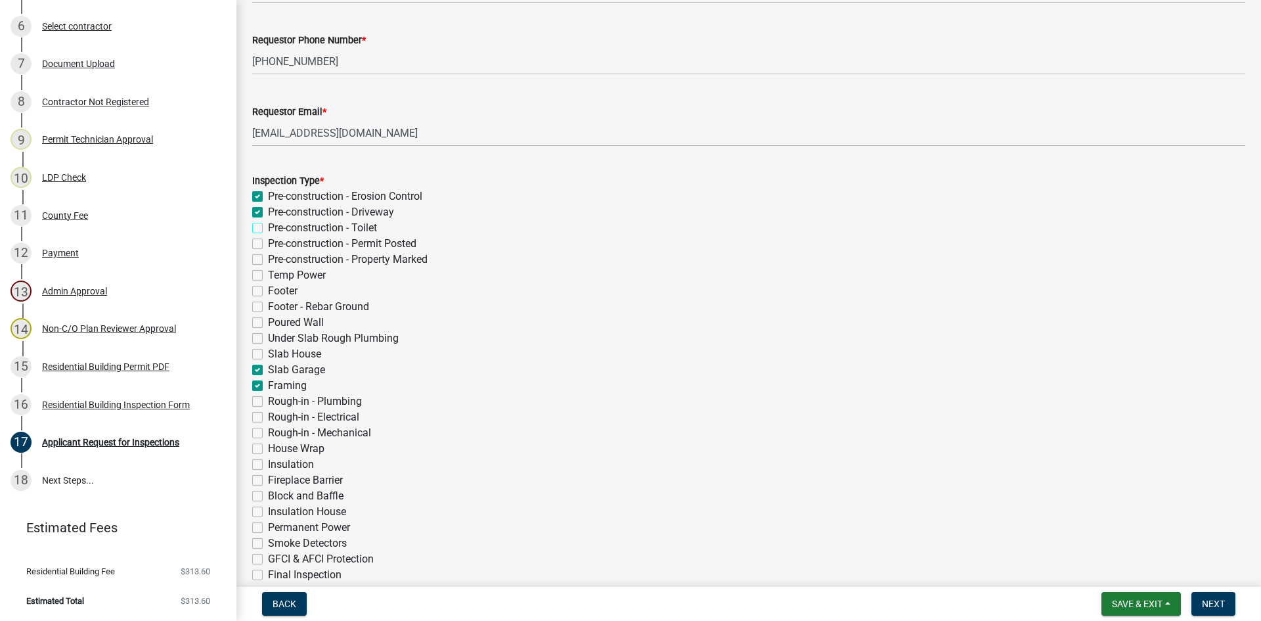
checkbox input "true"
checkbox input "false"
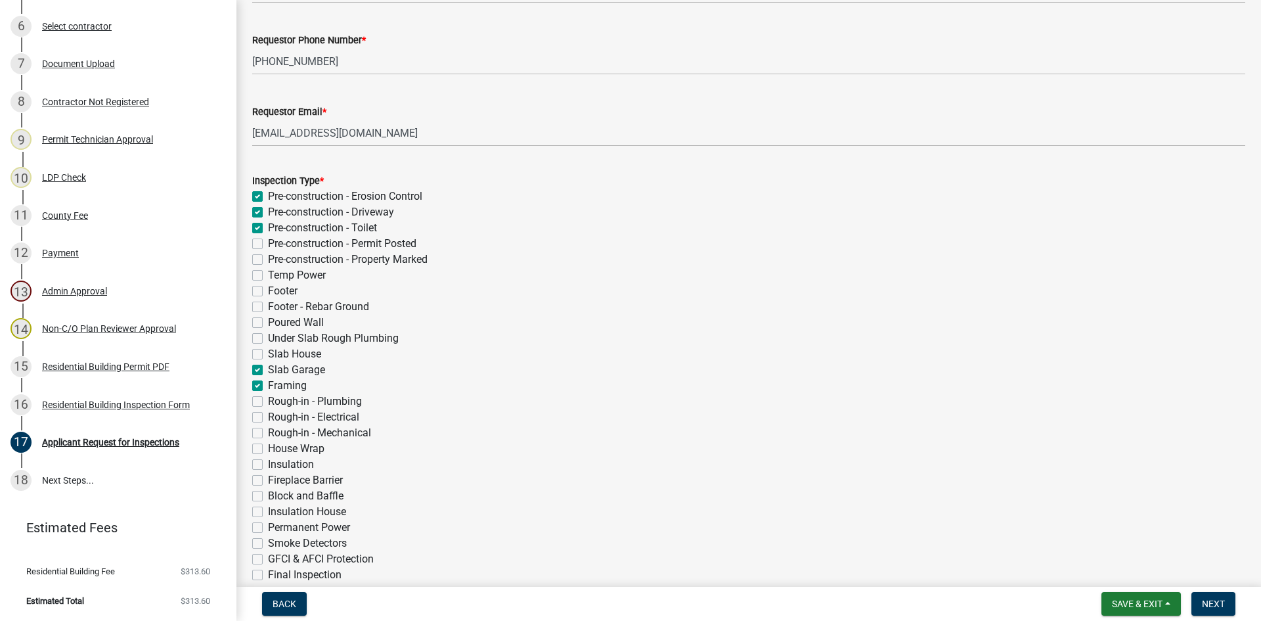
checkbox input "false"
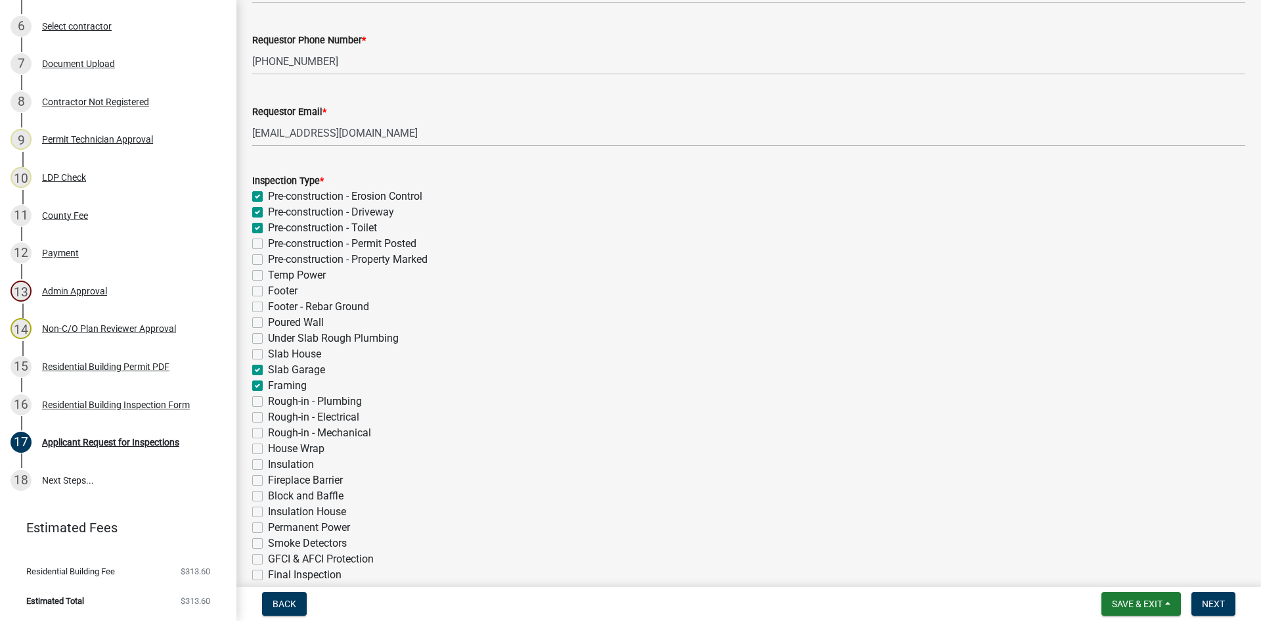
checkbox input "false"
checkbox input "true"
checkbox input "false"
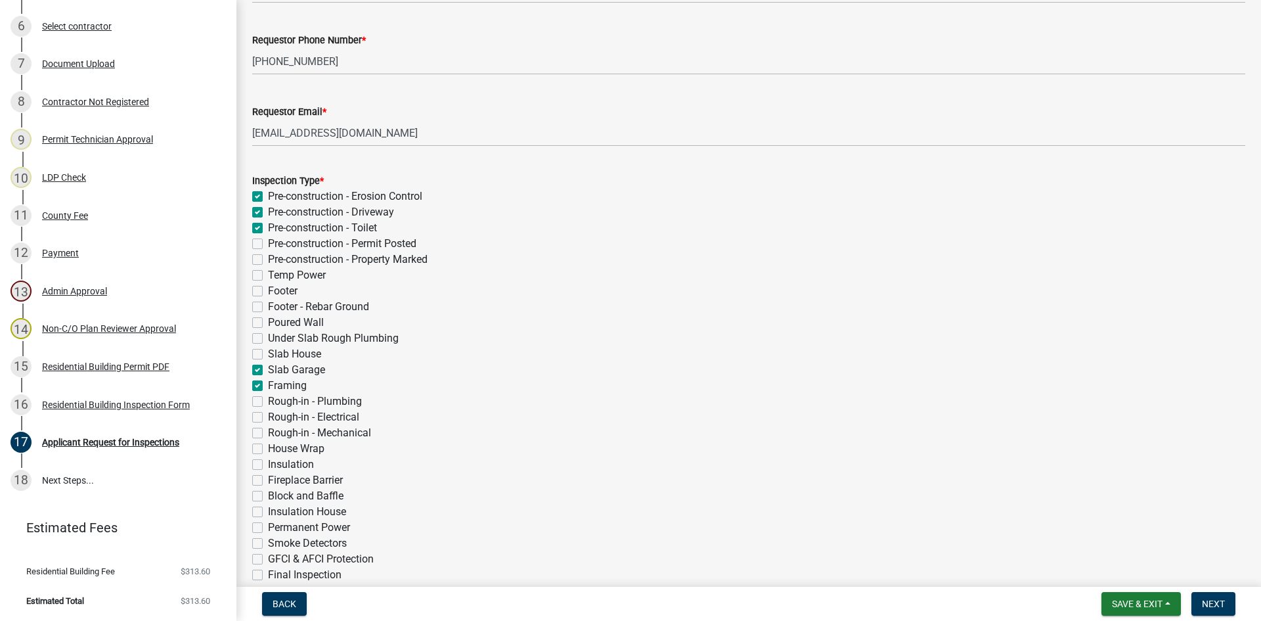
checkbox input "false"
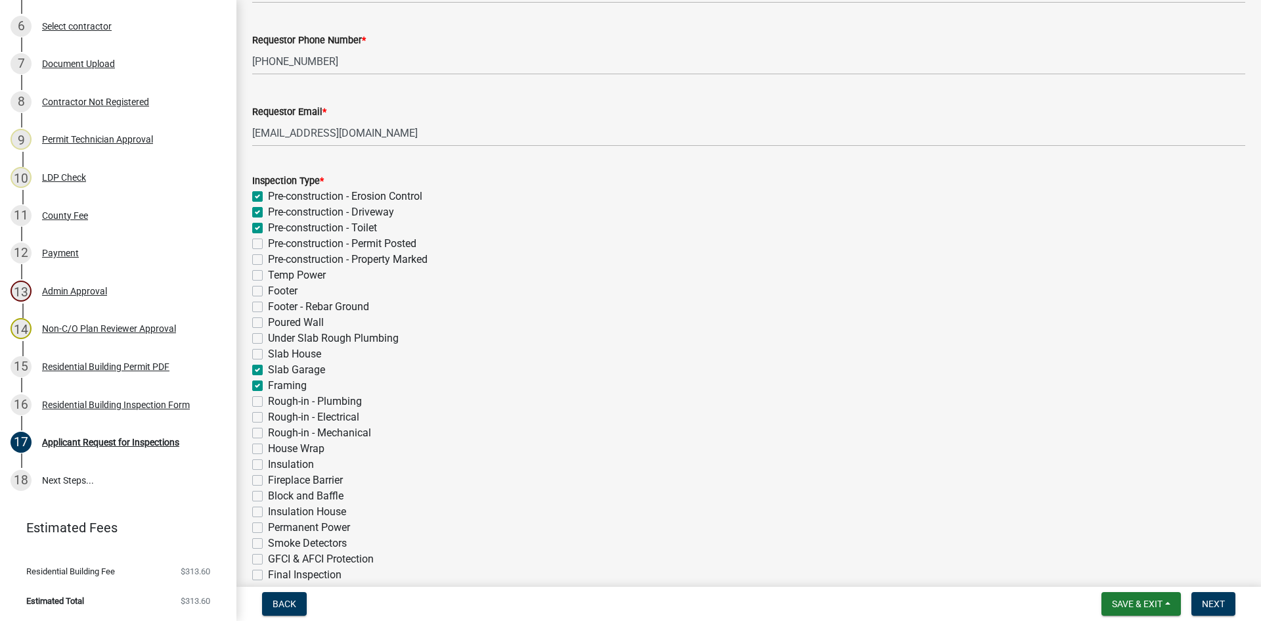
checkbox input "false"
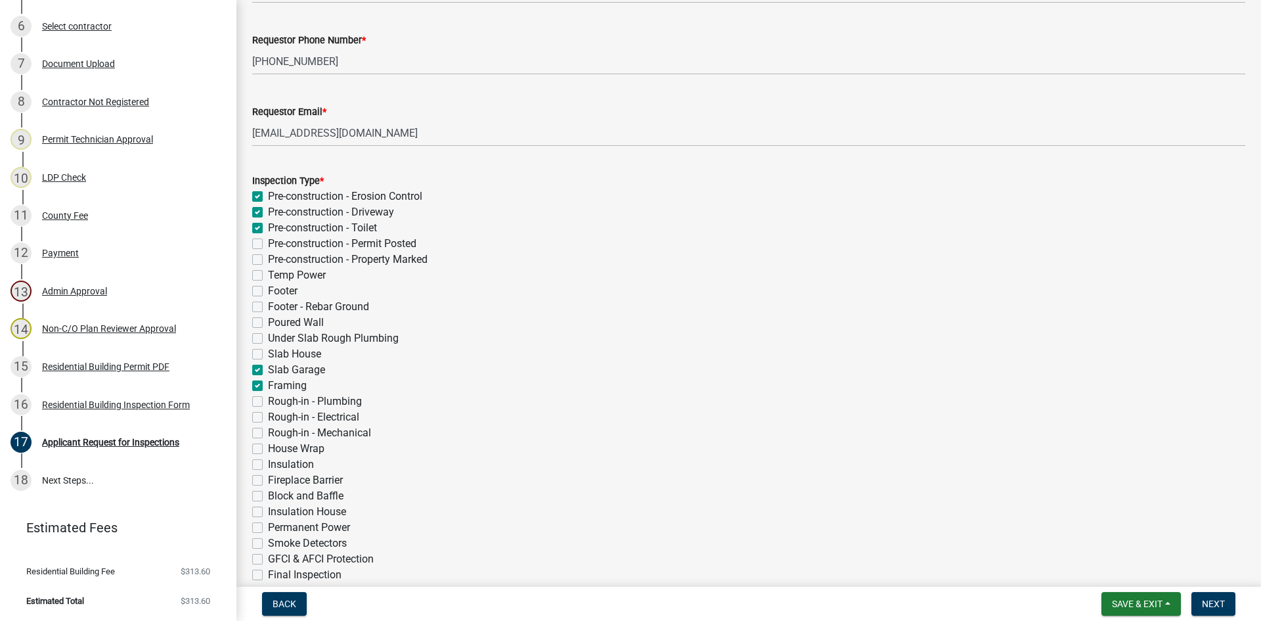
checkbox input "false"
click at [268, 243] on label "Pre-construction - Permit Posted" at bounding box center [342, 244] width 148 height 16
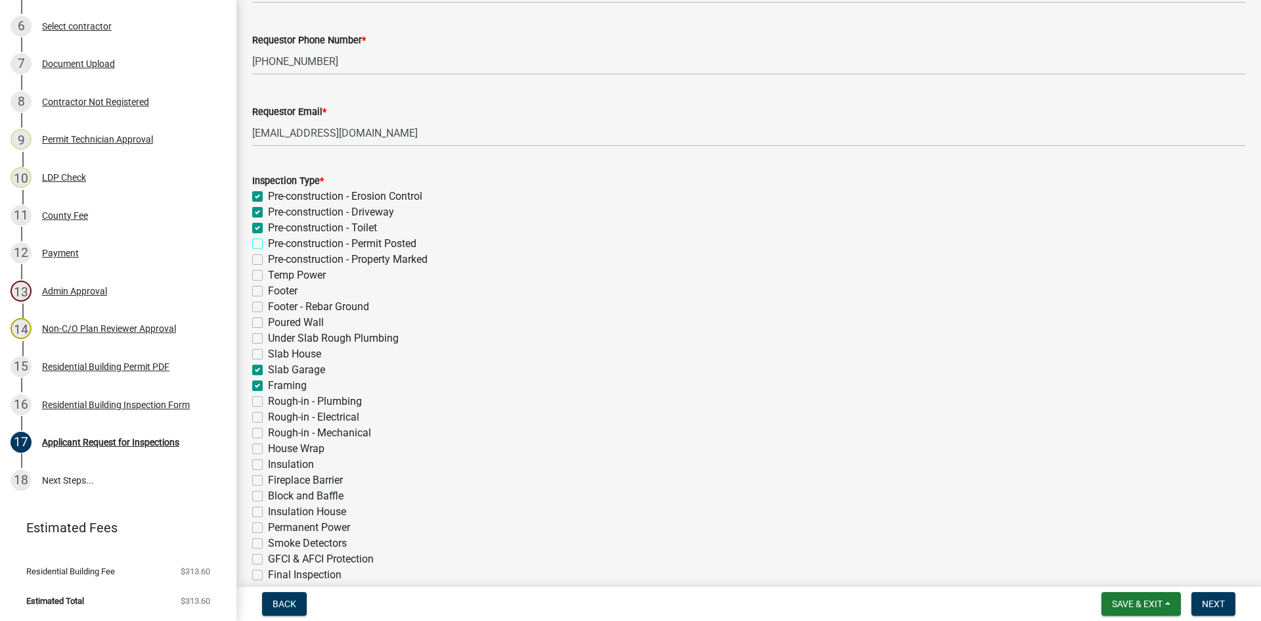
click at [268, 243] on input "Pre-construction - Permit Posted" at bounding box center [272, 240] width 9 height 9
checkbox input "true"
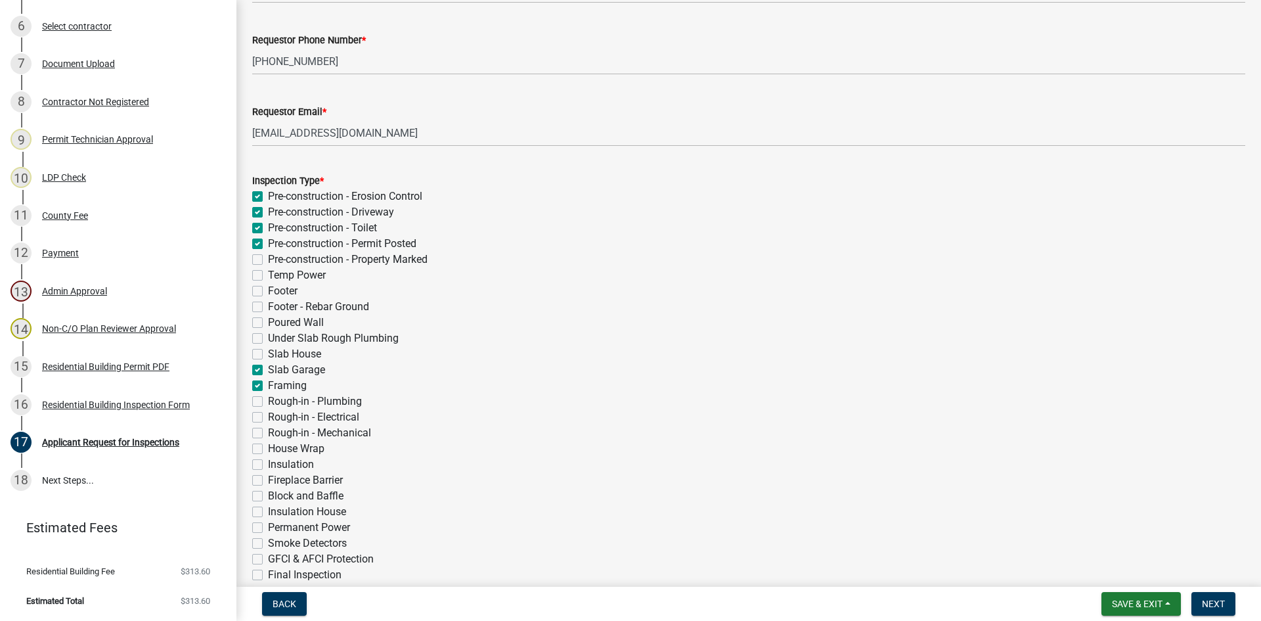
checkbox input "true"
checkbox input "false"
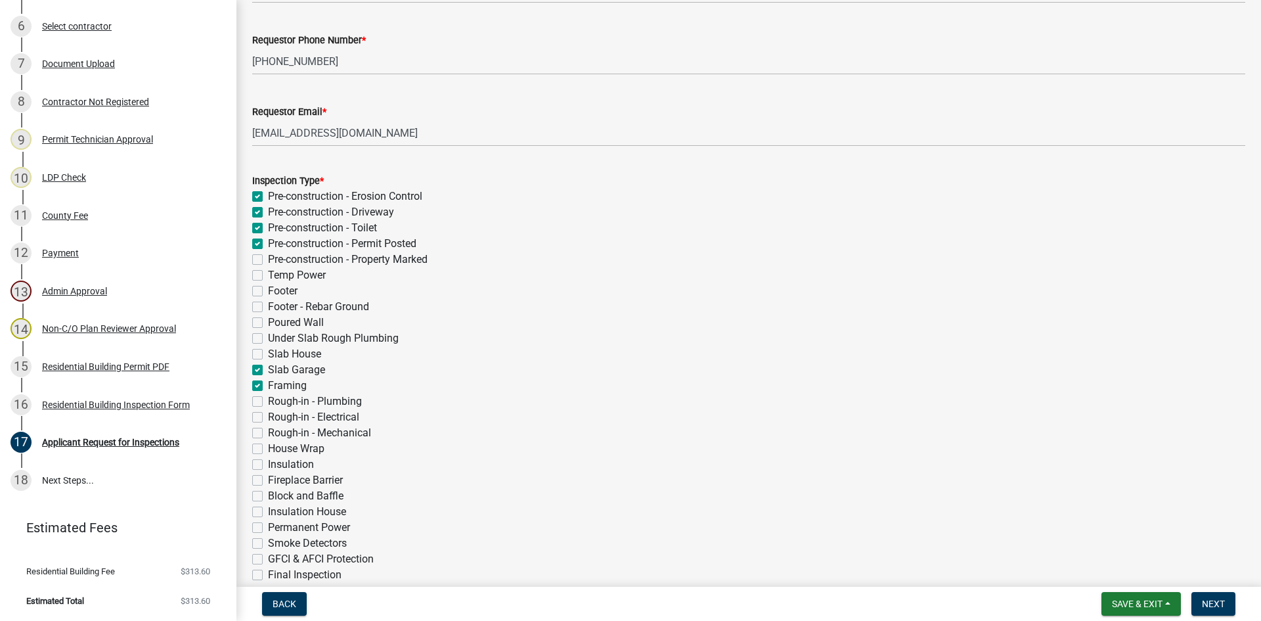
checkbox input "false"
checkbox input "true"
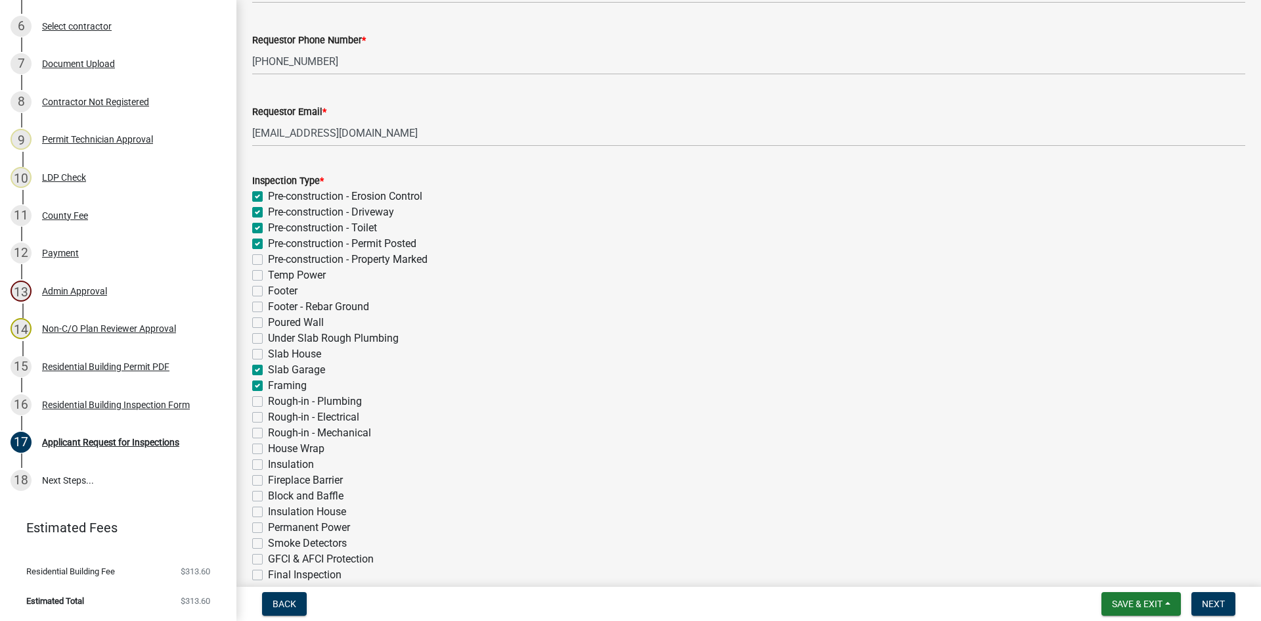
checkbox input "false"
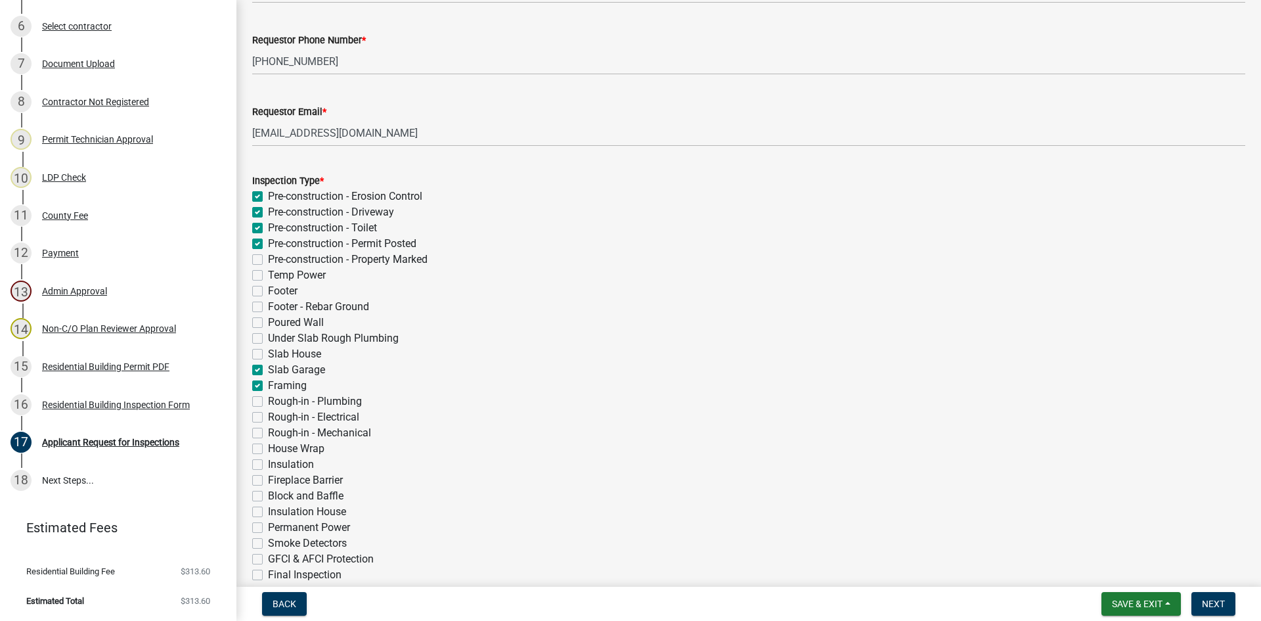
checkbox input "false"
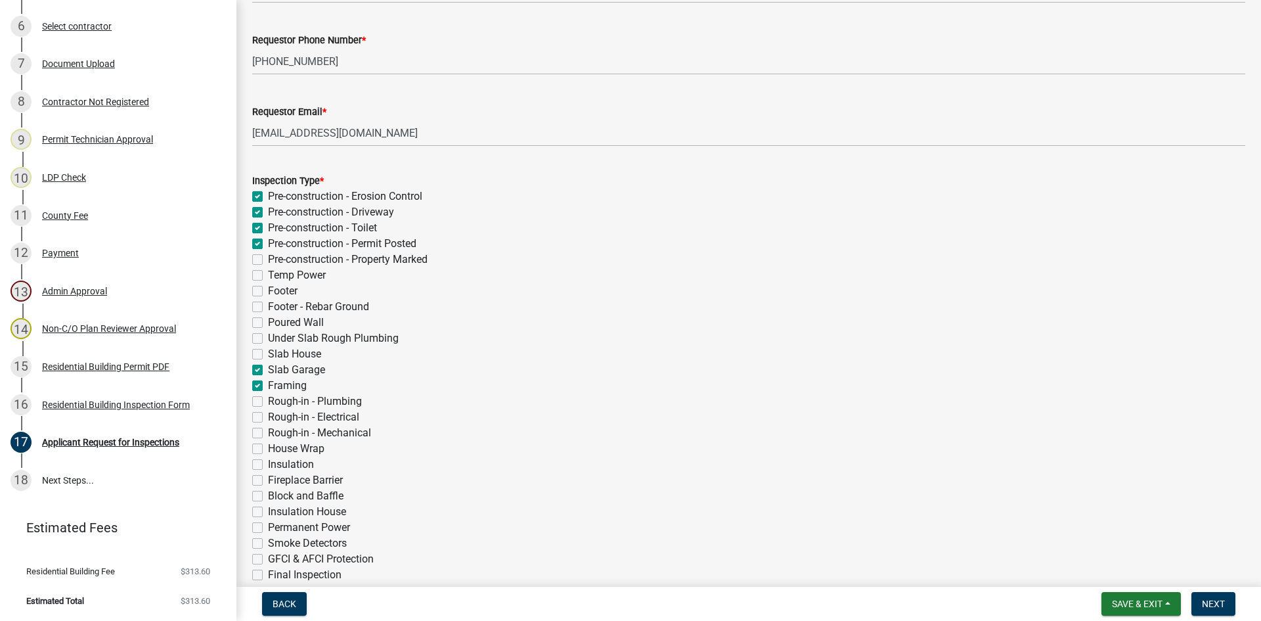
checkbox input "false"
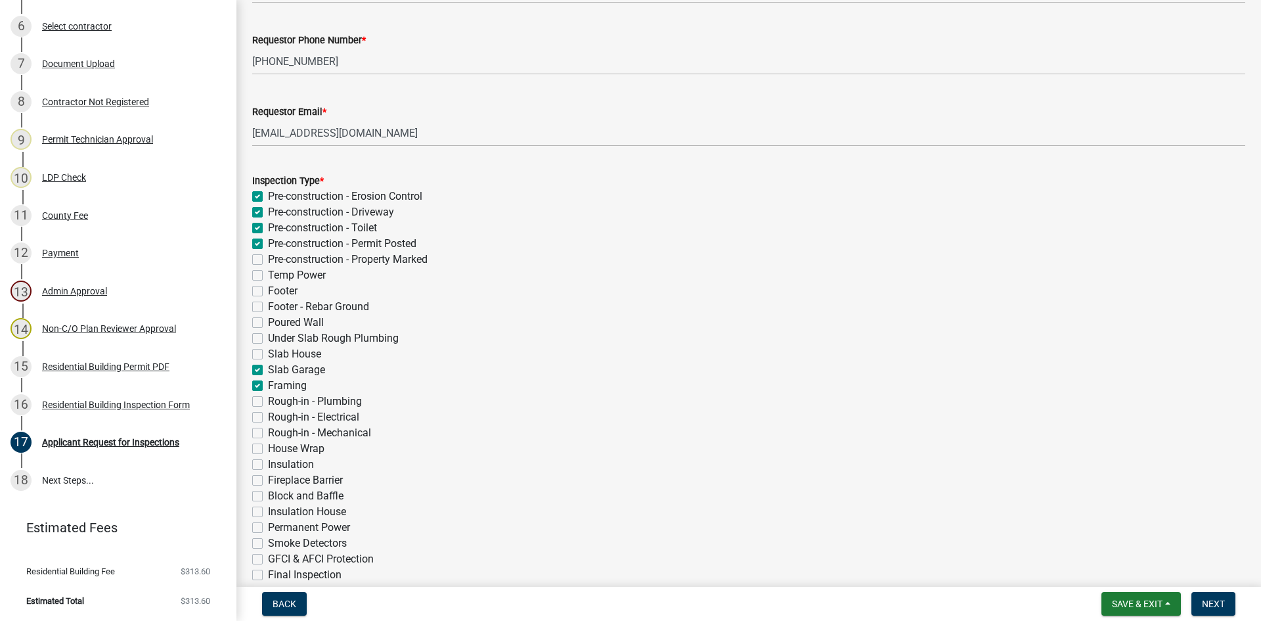
click at [268, 257] on label "Pre-construction - Property Marked" at bounding box center [348, 260] width 160 height 16
click at [268, 257] on input "Pre-construction - Property Marked" at bounding box center [272, 256] width 9 height 9
checkbox input "true"
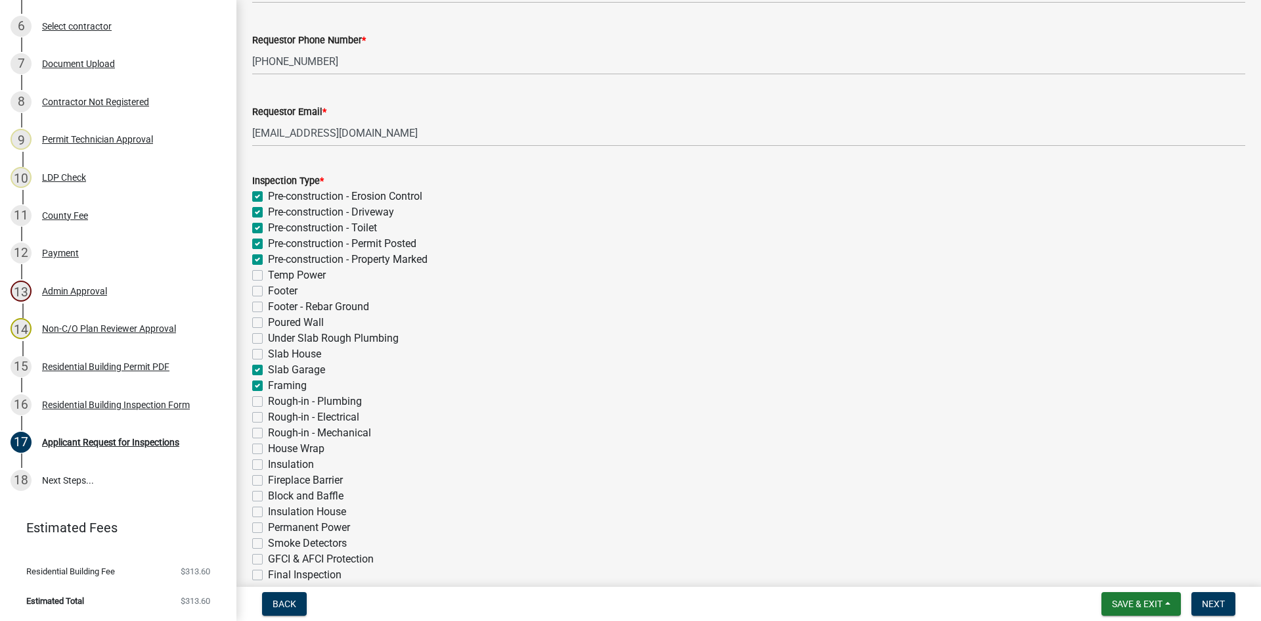
checkbox input "true"
checkbox input "false"
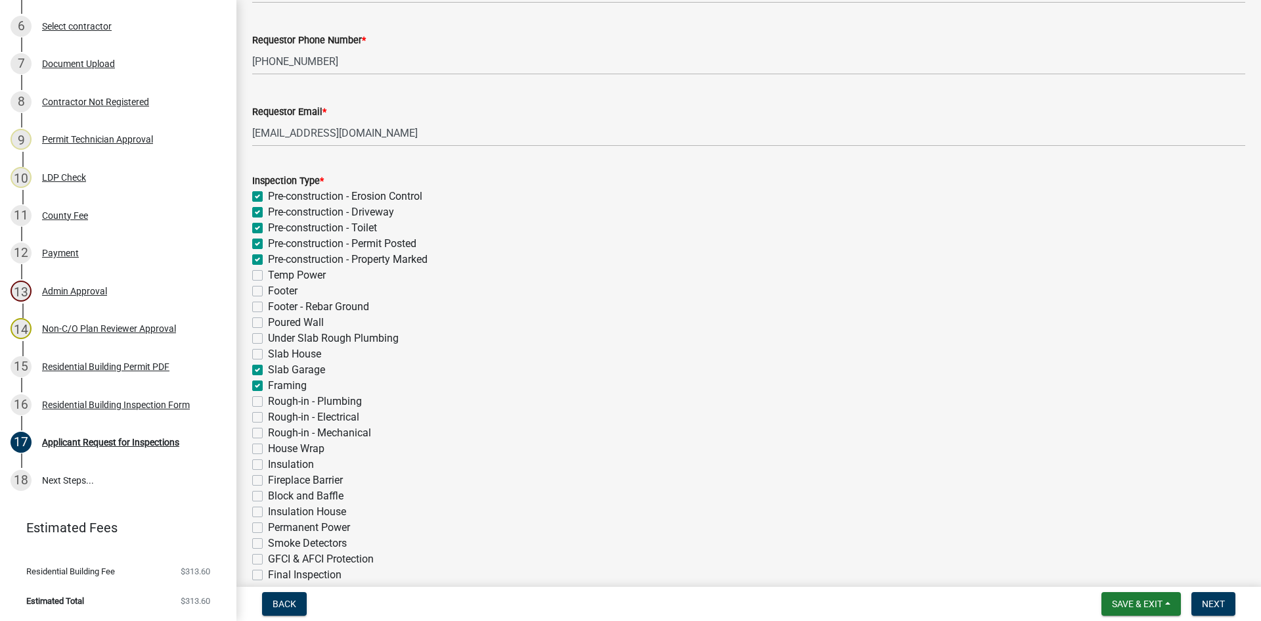
checkbox input "false"
checkbox input "true"
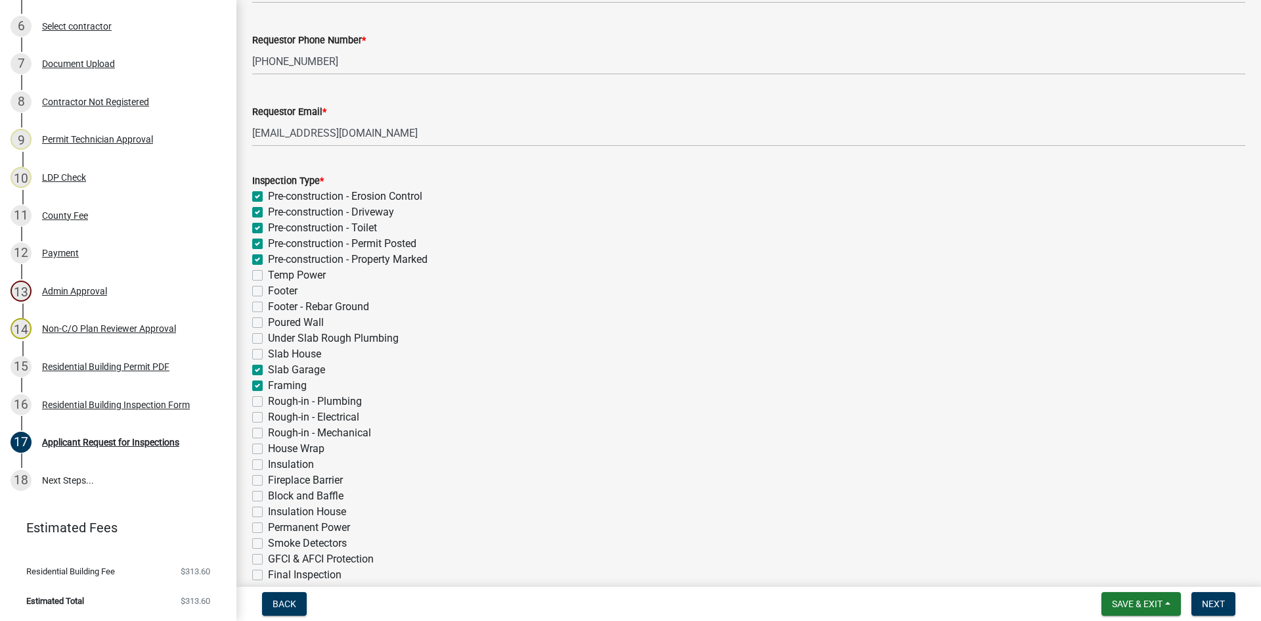
checkbox input "true"
checkbox input "false"
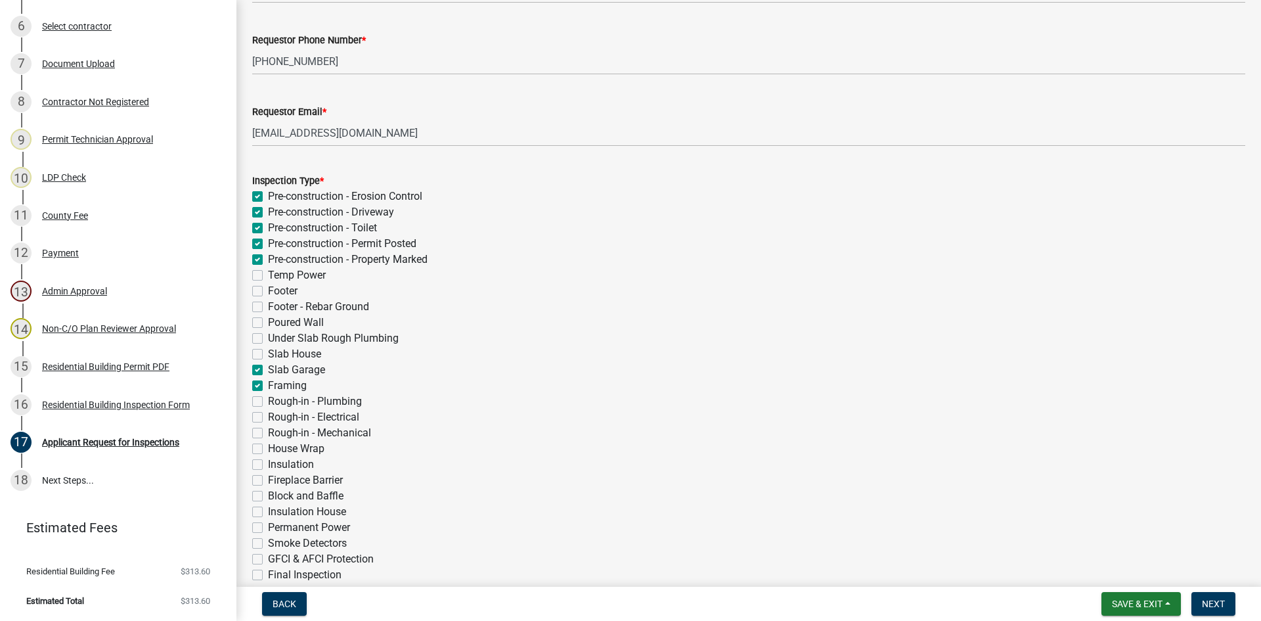
checkbox input "false"
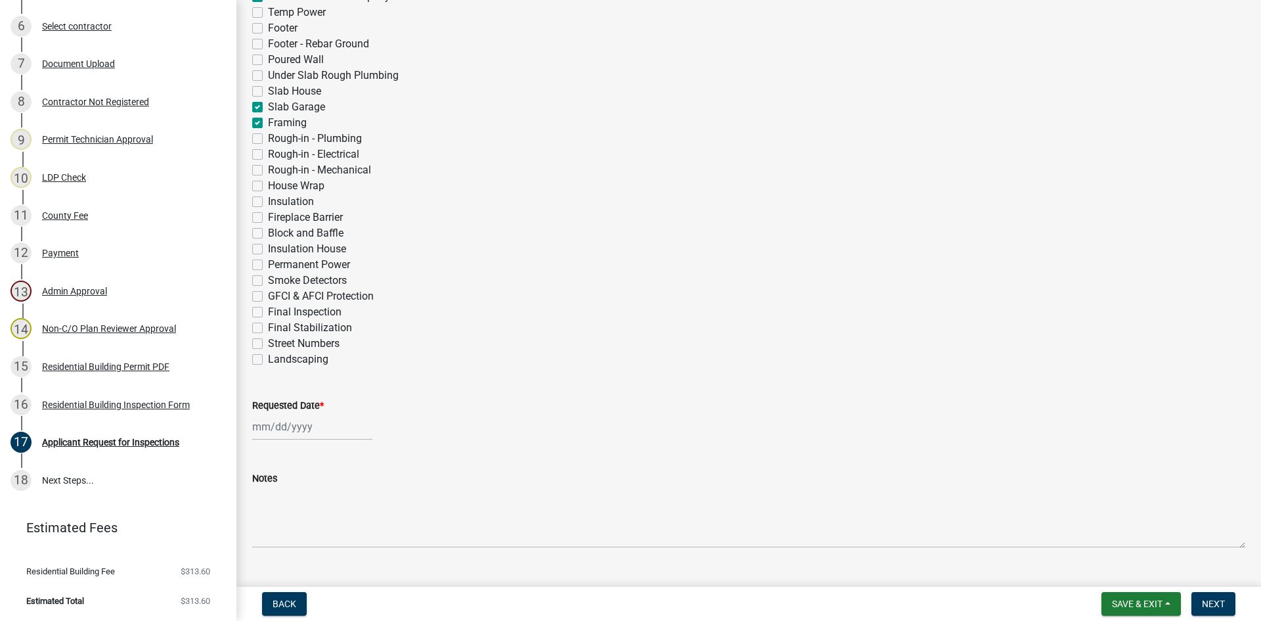
scroll to position [422, 0]
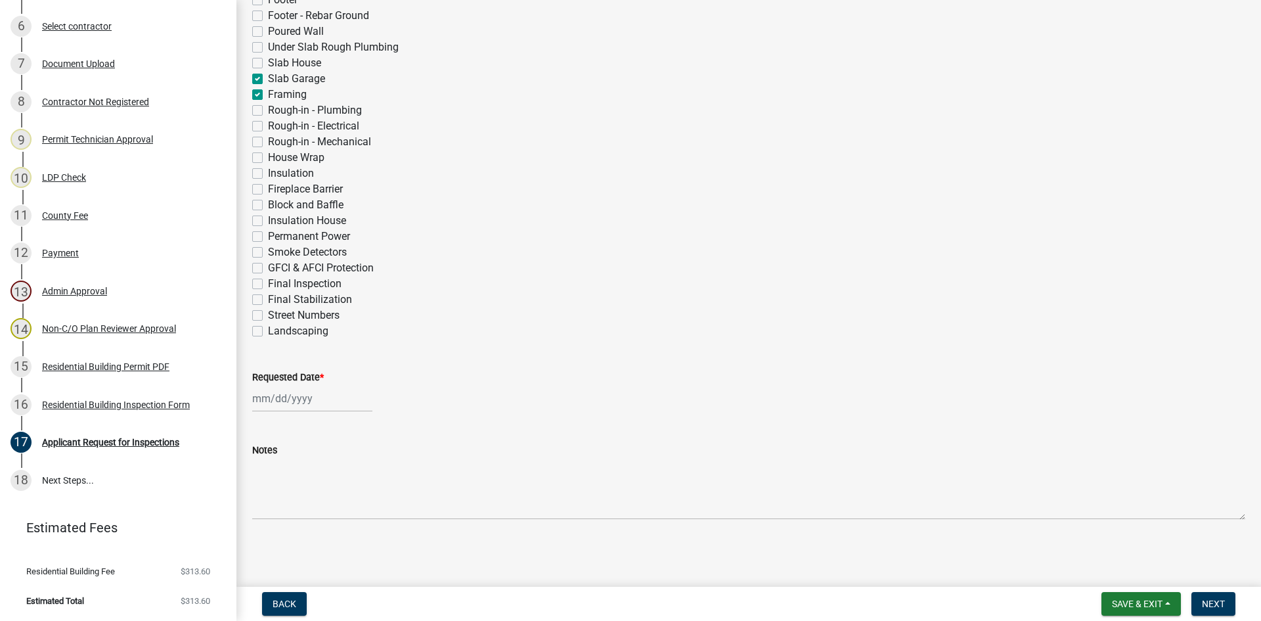
click at [263, 397] on div at bounding box center [312, 398] width 120 height 27
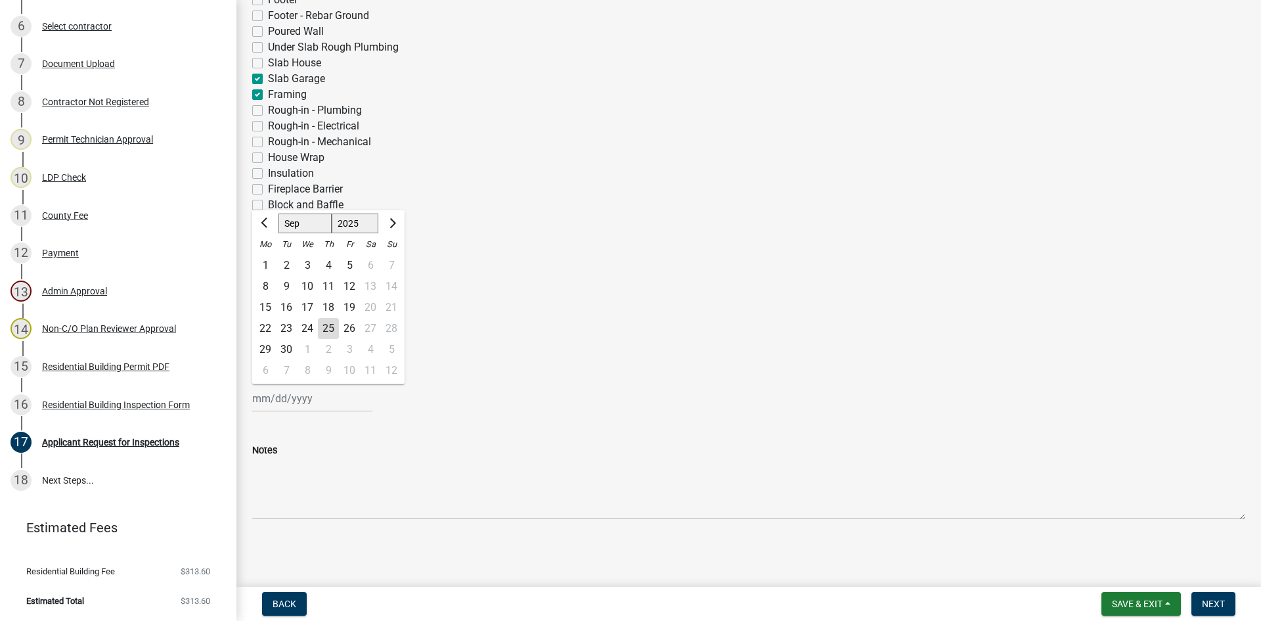
click at [325, 326] on div "25" at bounding box center [328, 328] width 21 height 21
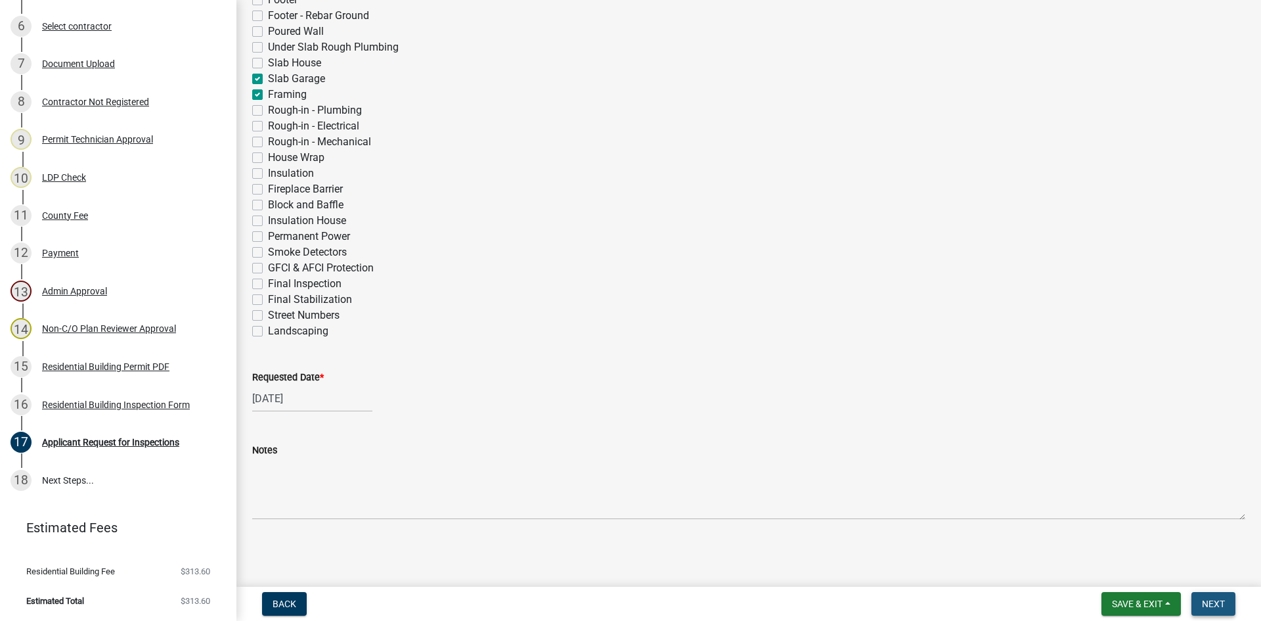
click at [1228, 609] on button "Next" at bounding box center [1213, 604] width 44 height 24
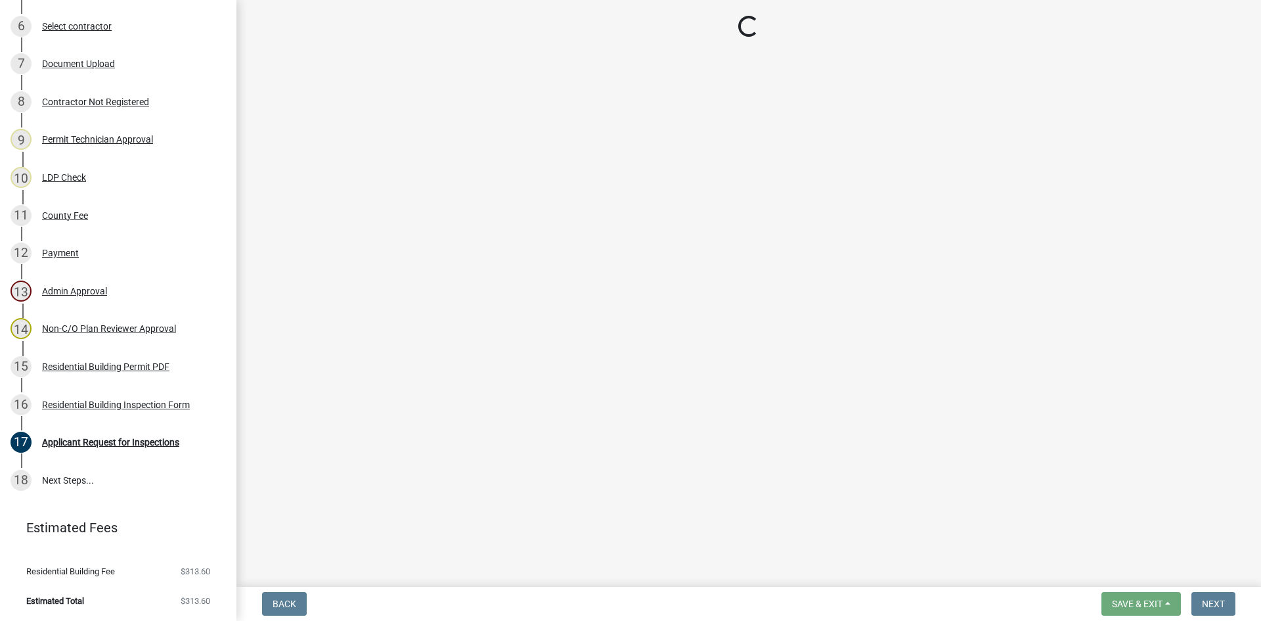
scroll to position [933, 0]
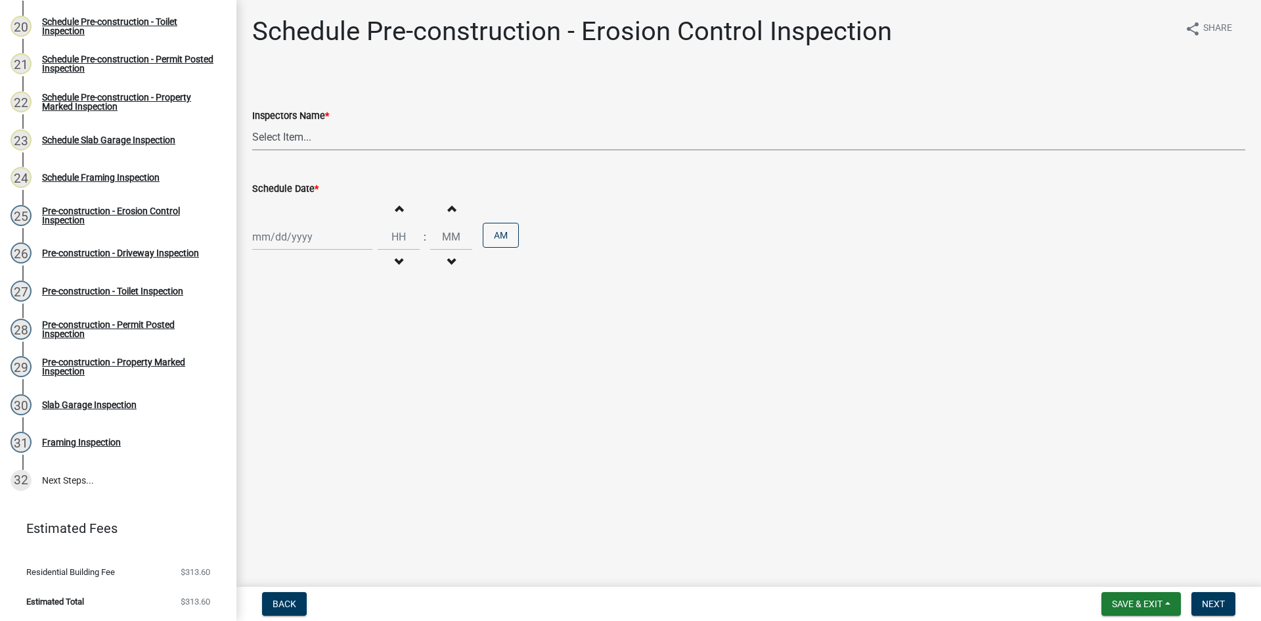
click at [317, 141] on select "Select Item... mrivera ([PERSON_NAME]) [PERSON_NAME] ([PERSON_NAME] ([PERSON_NA…" at bounding box center [748, 136] width 993 height 27
click at [252, 123] on select "Select Item... mrivera ([PERSON_NAME]) [PERSON_NAME] ([PERSON_NAME] ([PERSON_NA…" at bounding box center [748, 136] width 993 height 27
click at [294, 250] on div "Increment hours Decrement hours : Increment minutes Decrement minutes AM" at bounding box center [748, 236] width 993 height 81
drag, startPoint x: 292, startPoint y: 239, endPoint x: 292, endPoint y: 254, distance: 15.1
click at [292, 239] on div "[PERSON_NAME] Feb Mar Apr [PERSON_NAME][DATE] Oct Nov [DATE] 1526 1527 1528 152…" at bounding box center [312, 236] width 120 height 27
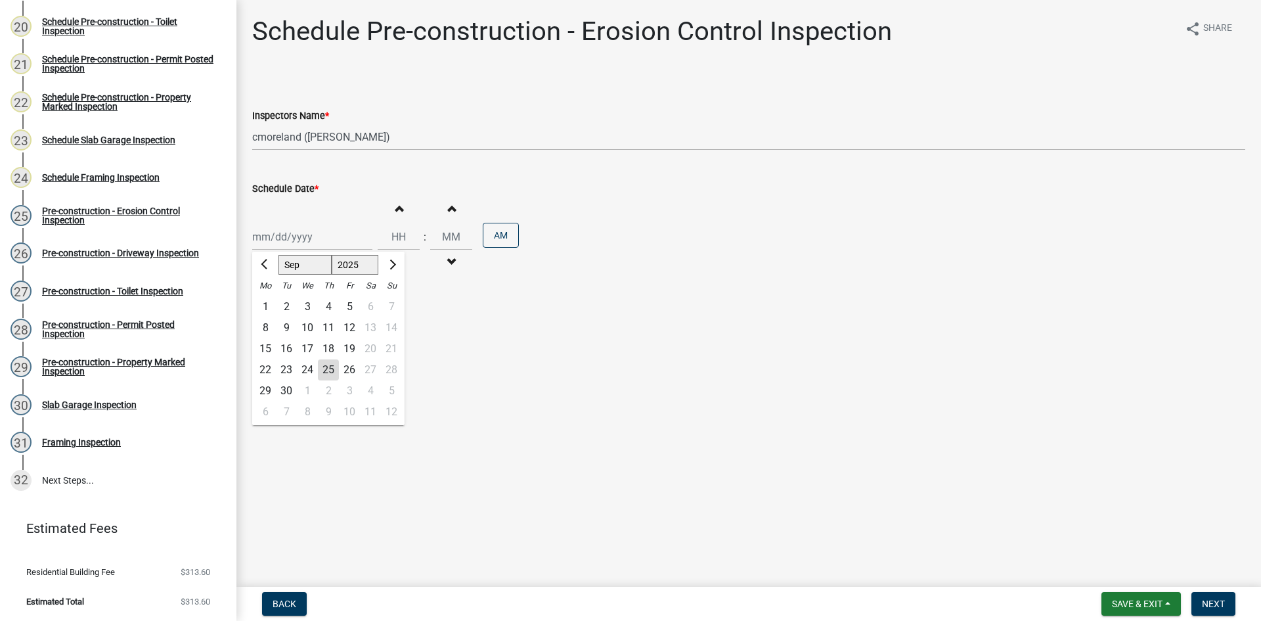
click at [351, 370] on div "26" at bounding box center [349, 369] width 21 height 21
click at [1210, 597] on button "Next" at bounding box center [1213, 604] width 44 height 24
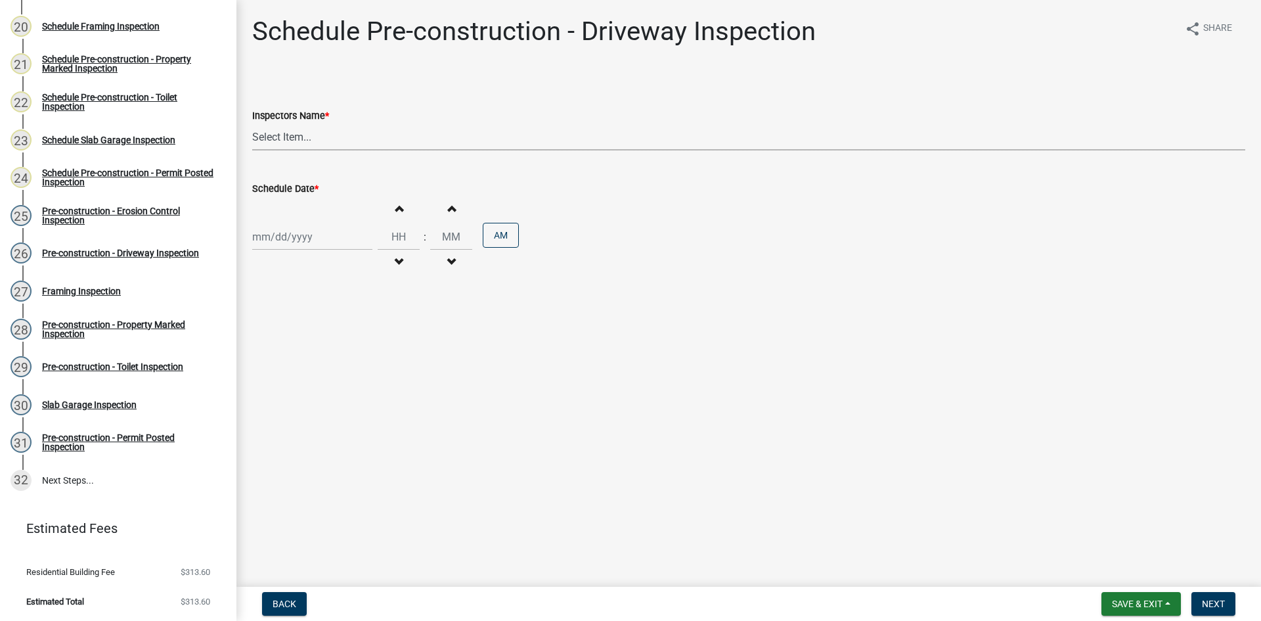
click at [374, 135] on select "Select Item... mrivera ([PERSON_NAME]) [PERSON_NAME] ([PERSON_NAME] ([PERSON_NA…" at bounding box center [748, 136] width 993 height 27
click at [252, 123] on select "Select Item... mrivera ([PERSON_NAME]) [PERSON_NAME] ([PERSON_NAME] ([PERSON_NA…" at bounding box center [748, 136] width 993 height 27
click at [292, 246] on div at bounding box center [312, 236] width 120 height 27
click at [349, 370] on div "26" at bounding box center [349, 369] width 21 height 21
click at [1219, 592] on button "Next" at bounding box center [1213, 604] width 44 height 24
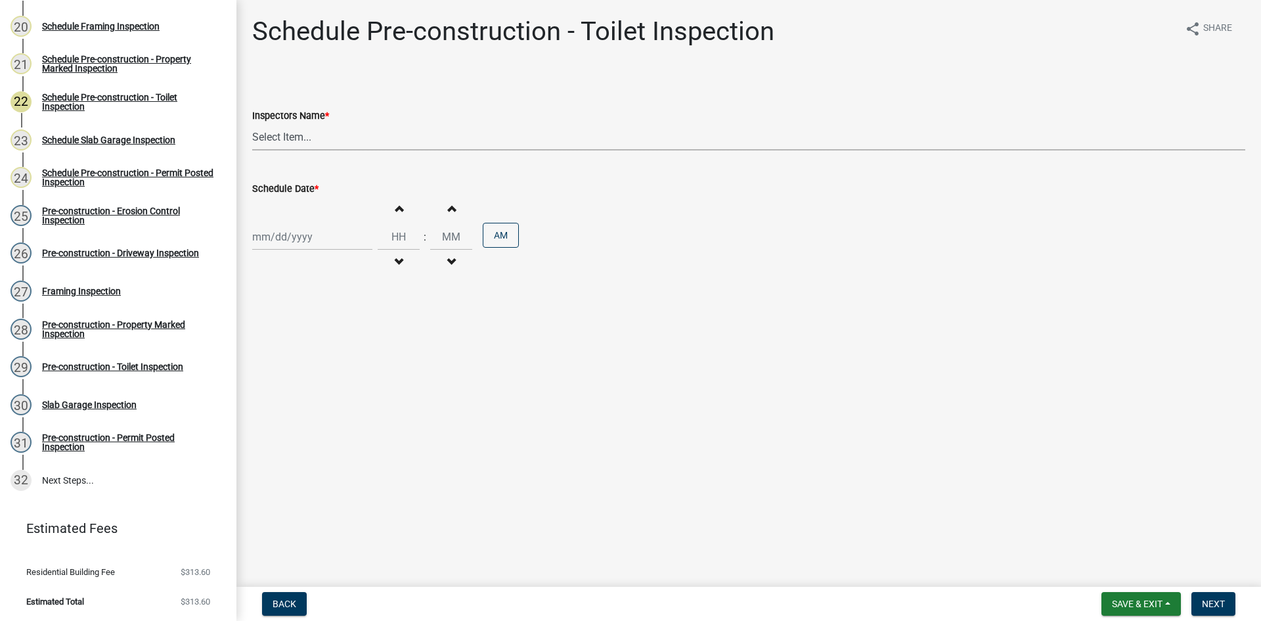
click at [362, 143] on select "Select Item... mrivera ([PERSON_NAME]) [PERSON_NAME] ([PERSON_NAME] ([PERSON_NA…" at bounding box center [748, 136] width 993 height 27
click at [252, 123] on select "Select Item... mrivera ([PERSON_NAME]) [PERSON_NAME] ([PERSON_NAME] ([PERSON_NA…" at bounding box center [748, 136] width 993 height 27
click at [283, 238] on div at bounding box center [312, 236] width 120 height 27
click at [350, 370] on div "26" at bounding box center [349, 369] width 21 height 21
click at [1212, 602] on span "Next" at bounding box center [1213, 603] width 23 height 11
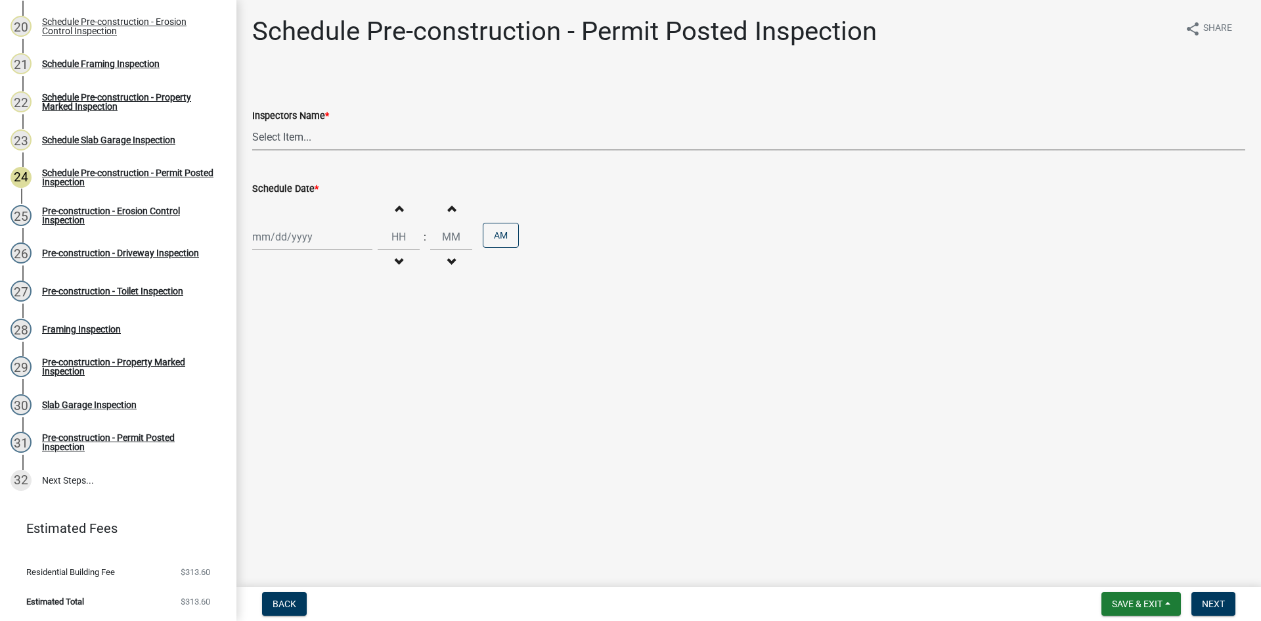
click at [323, 127] on select "Select Item... mrivera ([PERSON_NAME]) [PERSON_NAME] ([PERSON_NAME] ([PERSON_NA…" at bounding box center [748, 136] width 993 height 27
click at [252, 123] on select "Select Item... mrivera ([PERSON_NAME]) [PERSON_NAME] ([PERSON_NAME] ([PERSON_NA…" at bounding box center [748, 136] width 993 height 27
click at [310, 234] on div "[PERSON_NAME] Feb Mar Apr [PERSON_NAME][DATE] Oct Nov [DATE] 1526 1527 1528 152…" at bounding box center [312, 236] width 120 height 27
click at [357, 367] on div "26" at bounding box center [349, 369] width 21 height 21
click at [1219, 603] on span "Next" at bounding box center [1213, 603] width 23 height 11
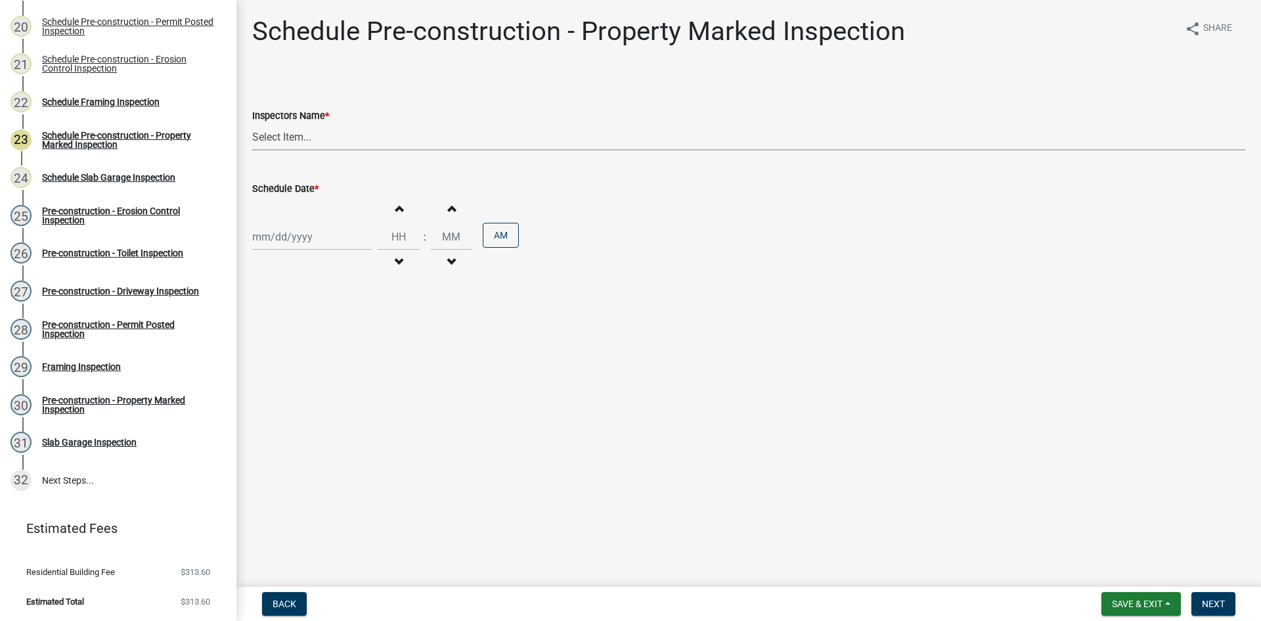
click at [396, 148] on select "Select Item... mrivera ([PERSON_NAME]) [PERSON_NAME] ([PERSON_NAME] ([PERSON_NA…" at bounding box center [748, 136] width 993 height 27
click at [252, 123] on select "Select Item... mrivera ([PERSON_NAME]) [PERSON_NAME] ([PERSON_NAME] ([PERSON_NA…" at bounding box center [748, 136] width 993 height 27
click at [305, 236] on div at bounding box center [312, 236] width 120 height 27
click at [353, 369] on div "26" at bounding box center [349, 369] width 21 height 21
click at [1232, 603] on button "Next" at bounding box center [1213, 604] width 44 height 24
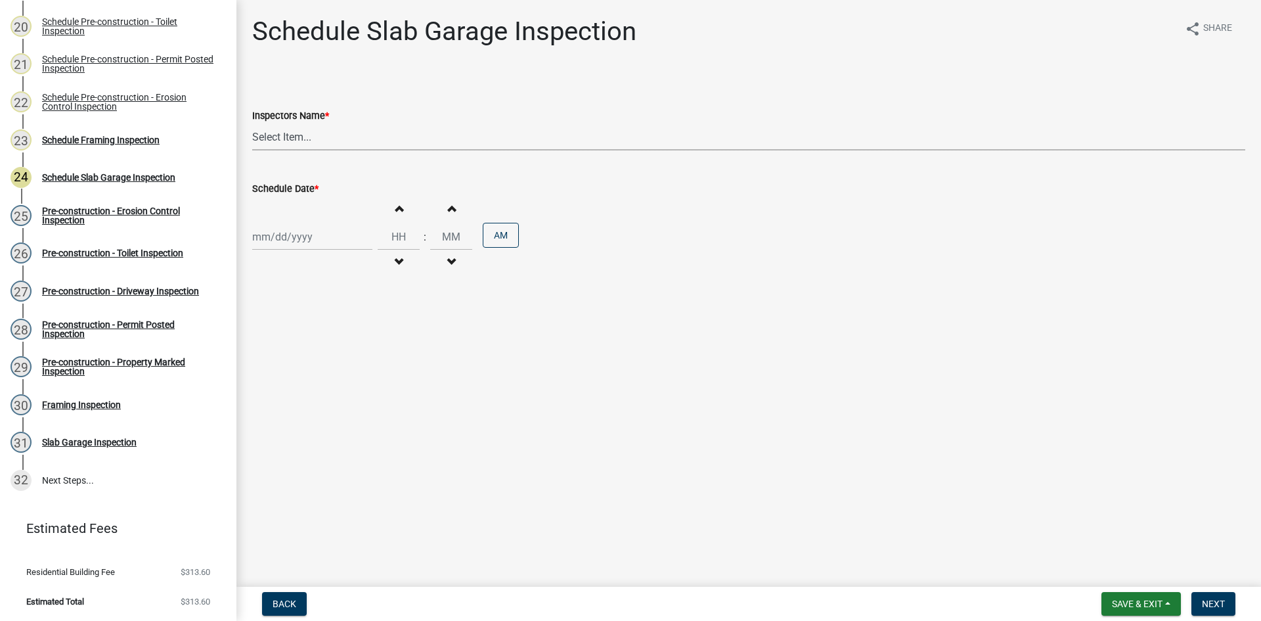
click at [384, 142] on select "Select Item... mrivera ([PERSON_NAME]) [PERSON_NAME] ([PERSON_NAME] ([PERSON_NA…" at bounding box center [748, 136] width 993 height 27
click at [252, 123] on select "Select Item... mrivera ([PERSON_NAME]) [PERSON_NAME] ([PERSON_NAME] ([PERSON_NA…" at bounding box center [748, 136] width 993 height 27
click at [297, 237] on div at bounding box center [312, 236] width 120 height 27
click at [348, 370] on div "26" at bounding box center [349, 369] width 21 height 21
click at [1214, 599] on span "Next" at bounding box center [1213, 603] width 23 height 11
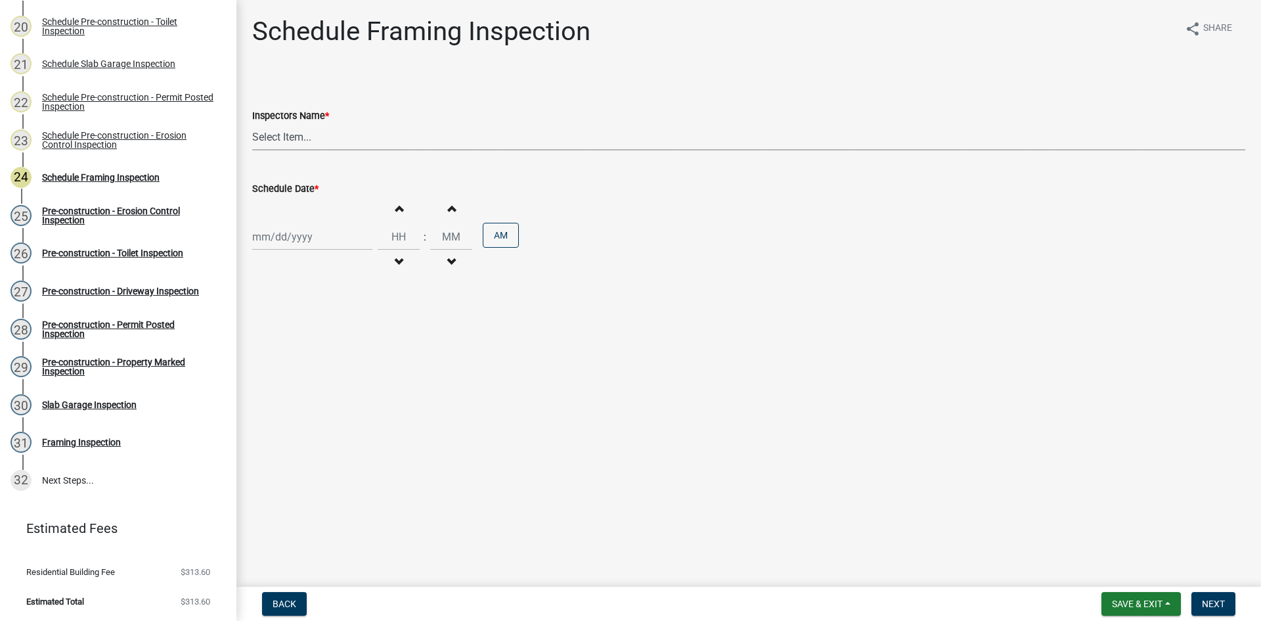
drag, startPoint x: 414, startPoint y: 130, endPoint x: 403, endPoint y: 148, distance: 21.5
click at [414, 130] on select "Select Item... mrivera ([PERSON_NAME]) [PERSON_NAME] ([PERSON_NAME] ([PERSON_NA…" at bounding box center [748, 136] width 993 height 27
click at [252, 123] on select "Select Item... mrivera ([PERSON_NAME]) [PERSON_NAME] ([PERSON_NAME] ([PERSON_NA…" at bounding box center [748, 136] width 993 height 27
click at [298, 244] on div at bounding box center [312, 236] width 120 height 27
click at [353, 373] on div "26" at bounding box center [349, 369] width 21 height 21
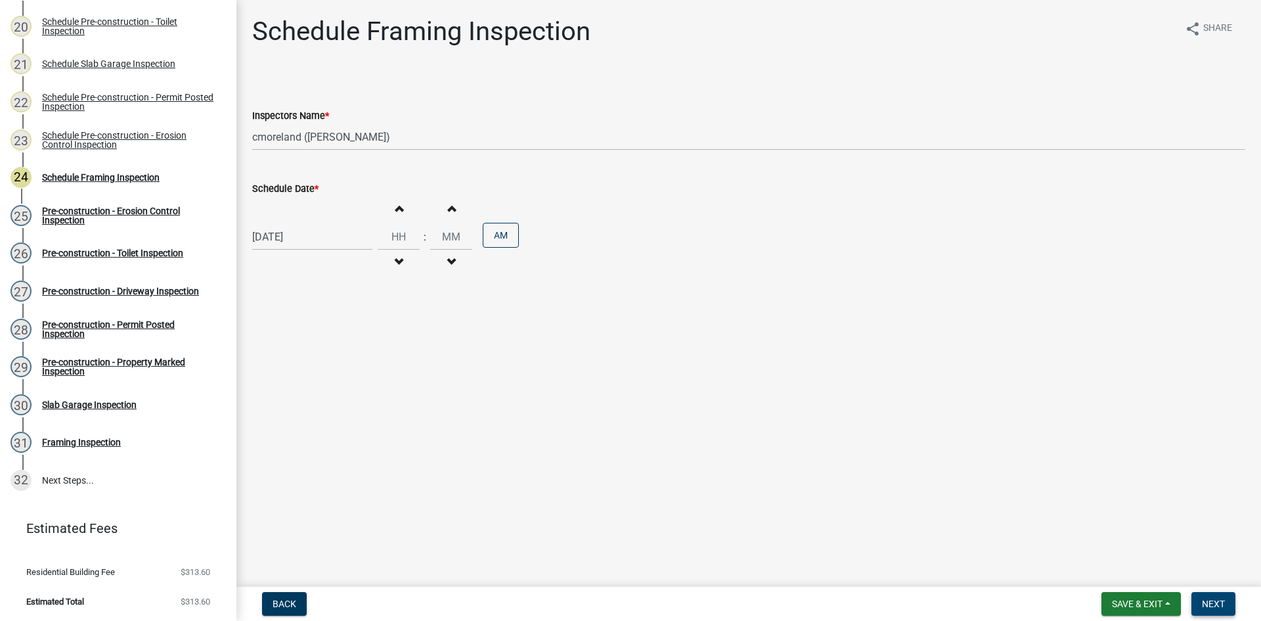
click at [1222, 604] on span "Next" at bounding box center [1213, 603] width 23 height 11
